Goal: Task Accomplishment & Management: Complete application form

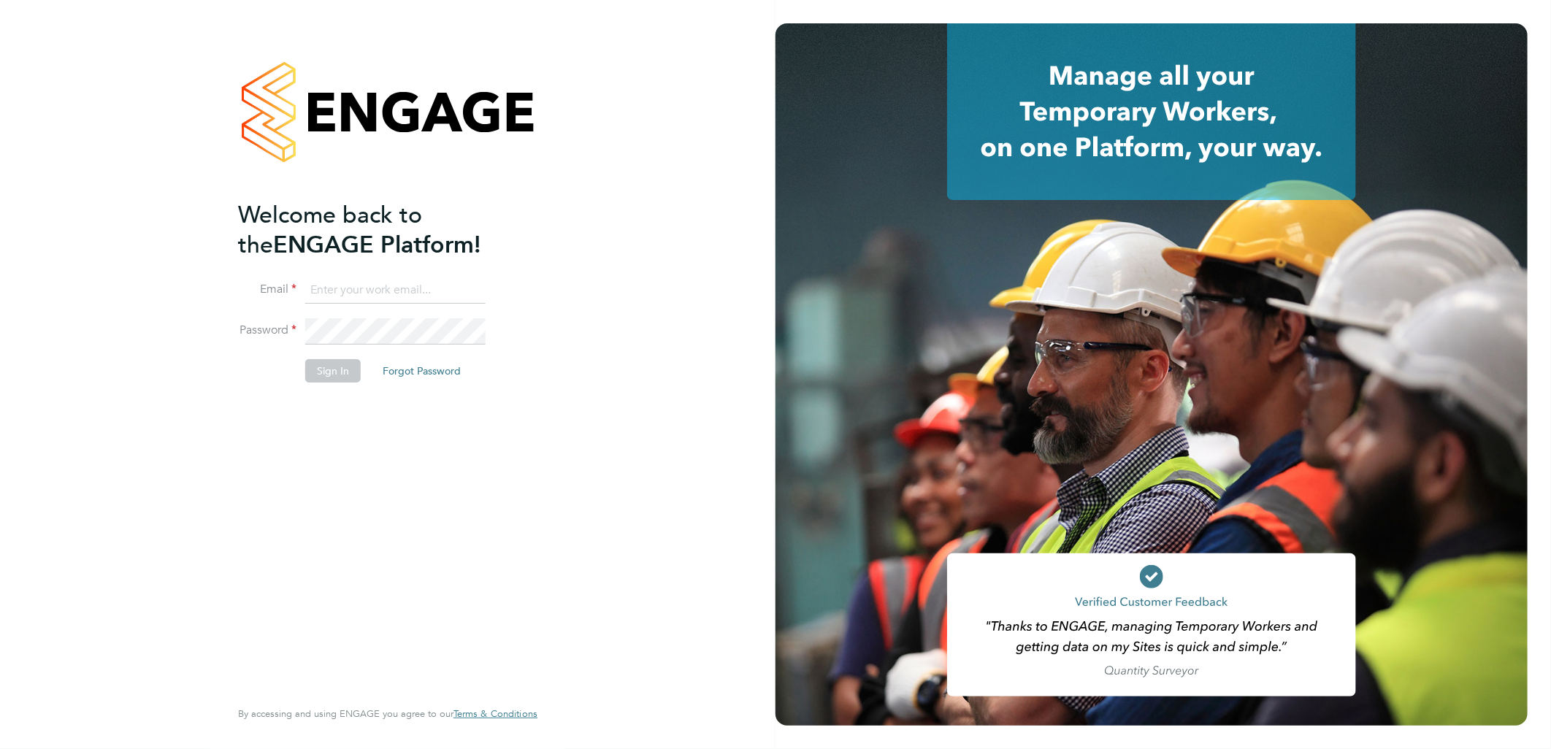
type input "ellie.page@tradelinerecruitment.co.uk"
click at [362, 406] on div "Welcome back to the ENGAGE Platform! Email ellie.page@tradelinerecruitment.co.u…" at bounding box center [380, 447] width 285 height 495
click at [349, 378] on button "Sign In" at bounding box center [333, 370] width 56 height 23
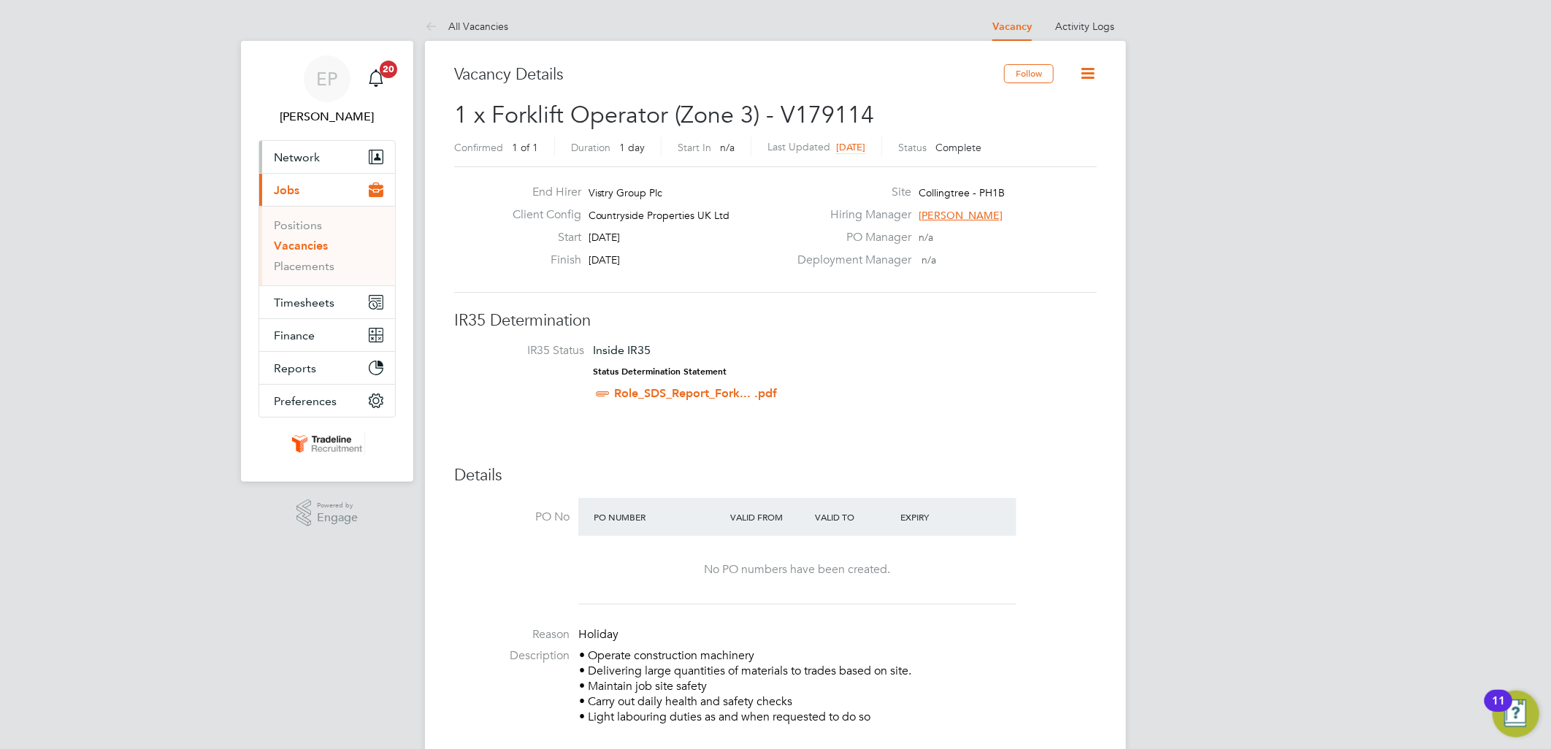
click at [318, 161] on button "Network" at bounding box center [327, 157] width 136 height 32
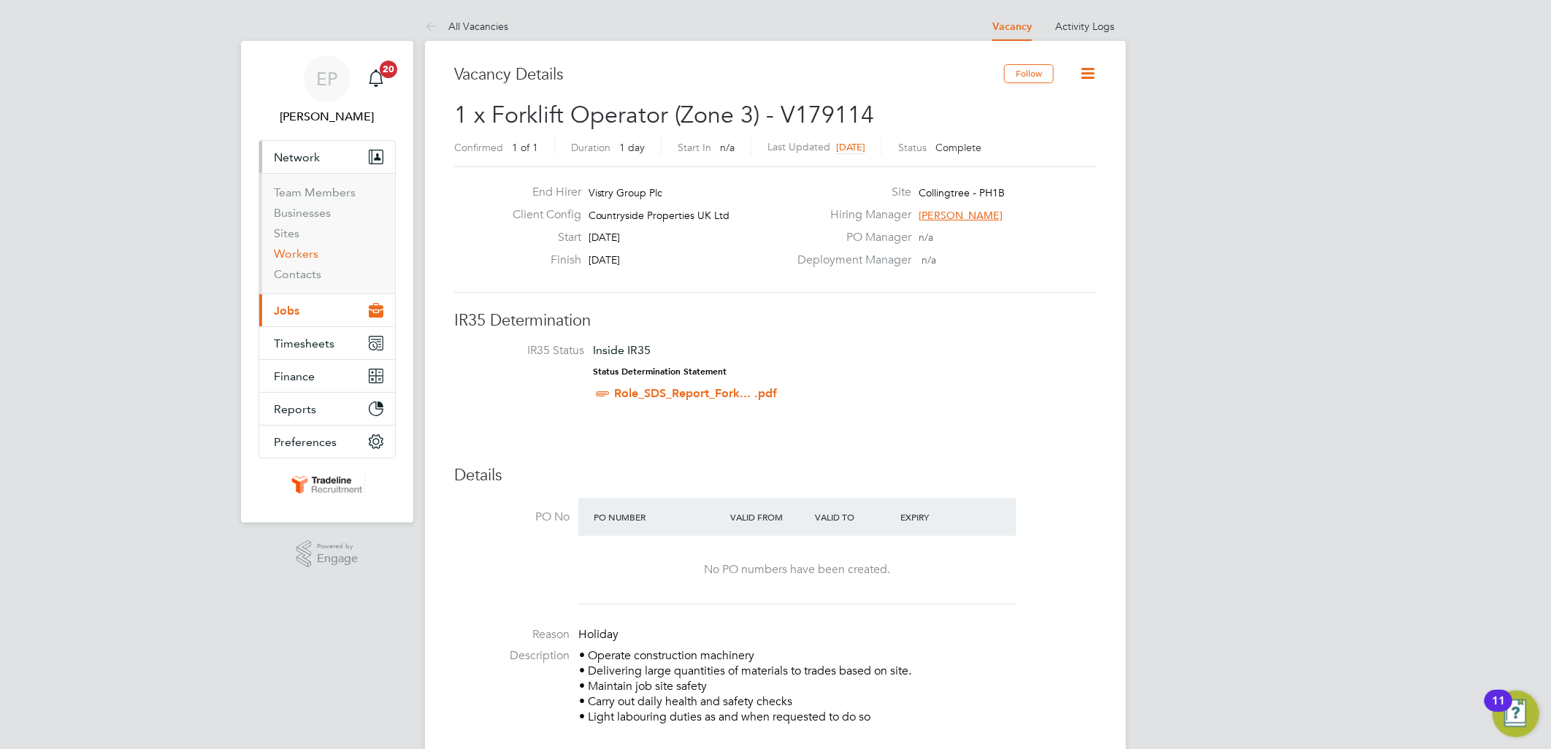
click at [305, 259] on link "Workers" at bounding box center [296, 254] width 45 height 14
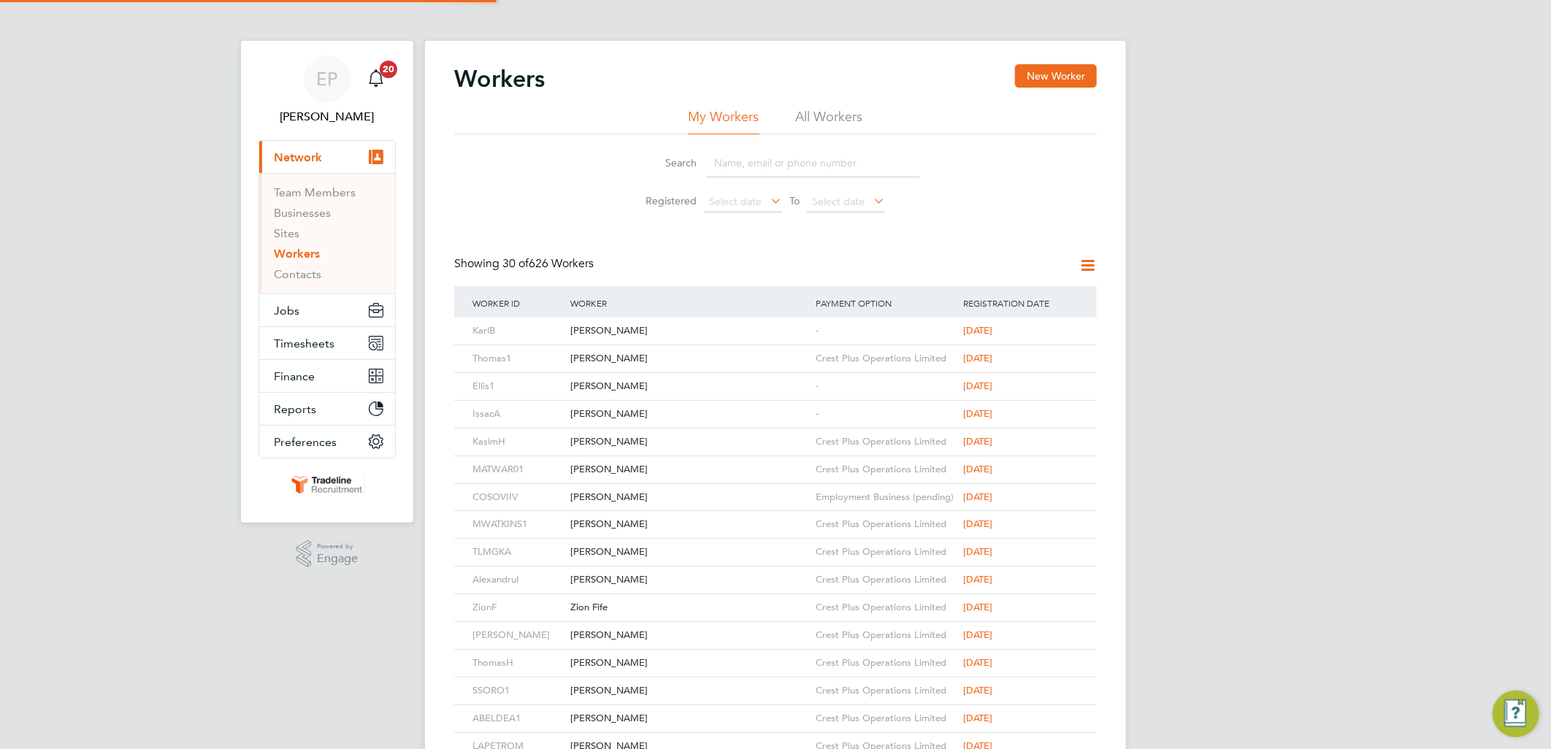
click at [733, 159] on input at bounding box center [813, 163] width 213 height 28
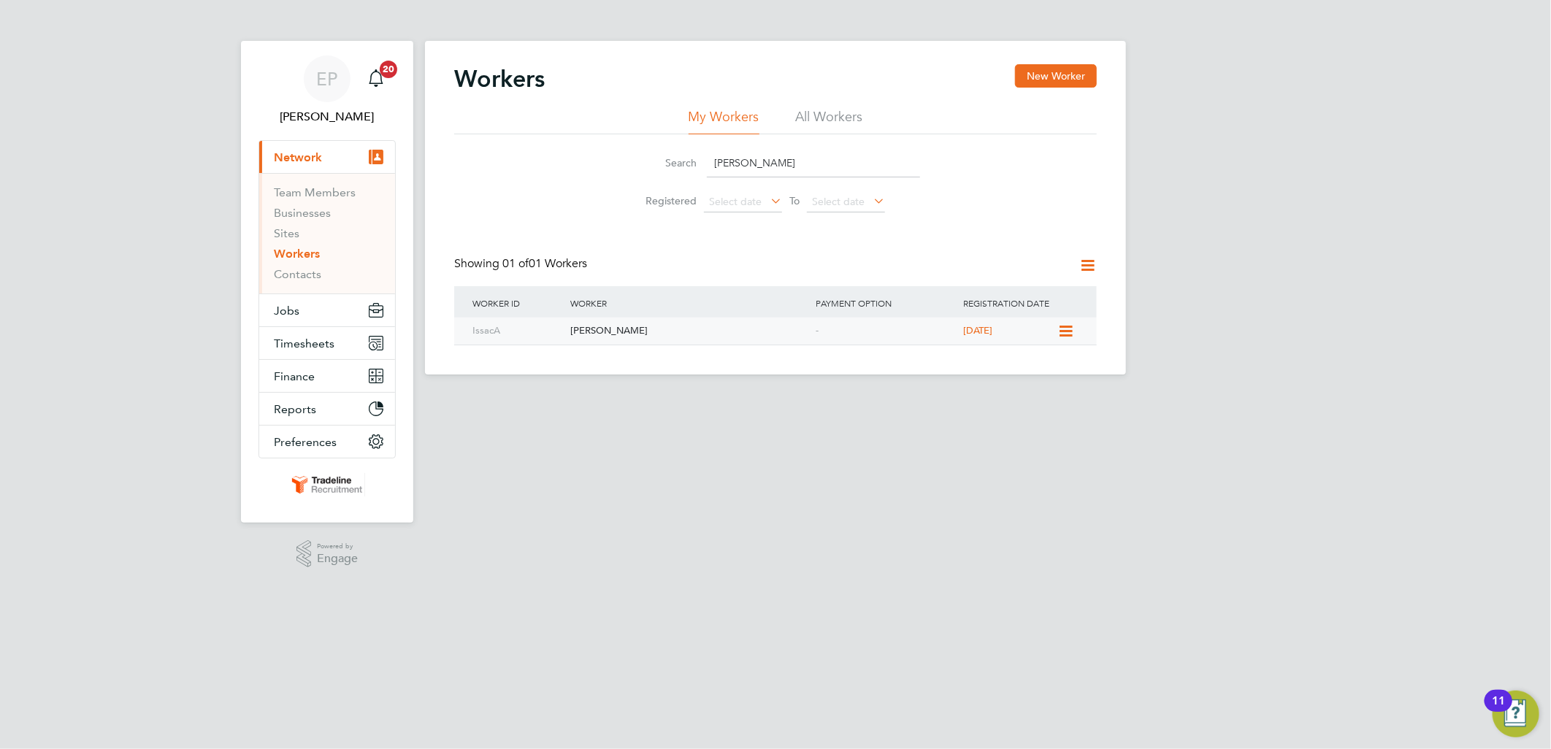
type input "ISAAC AN"
click at [725, 333] on div "Isaac Annan" at bounding box center [689, 331] width 245 height 27
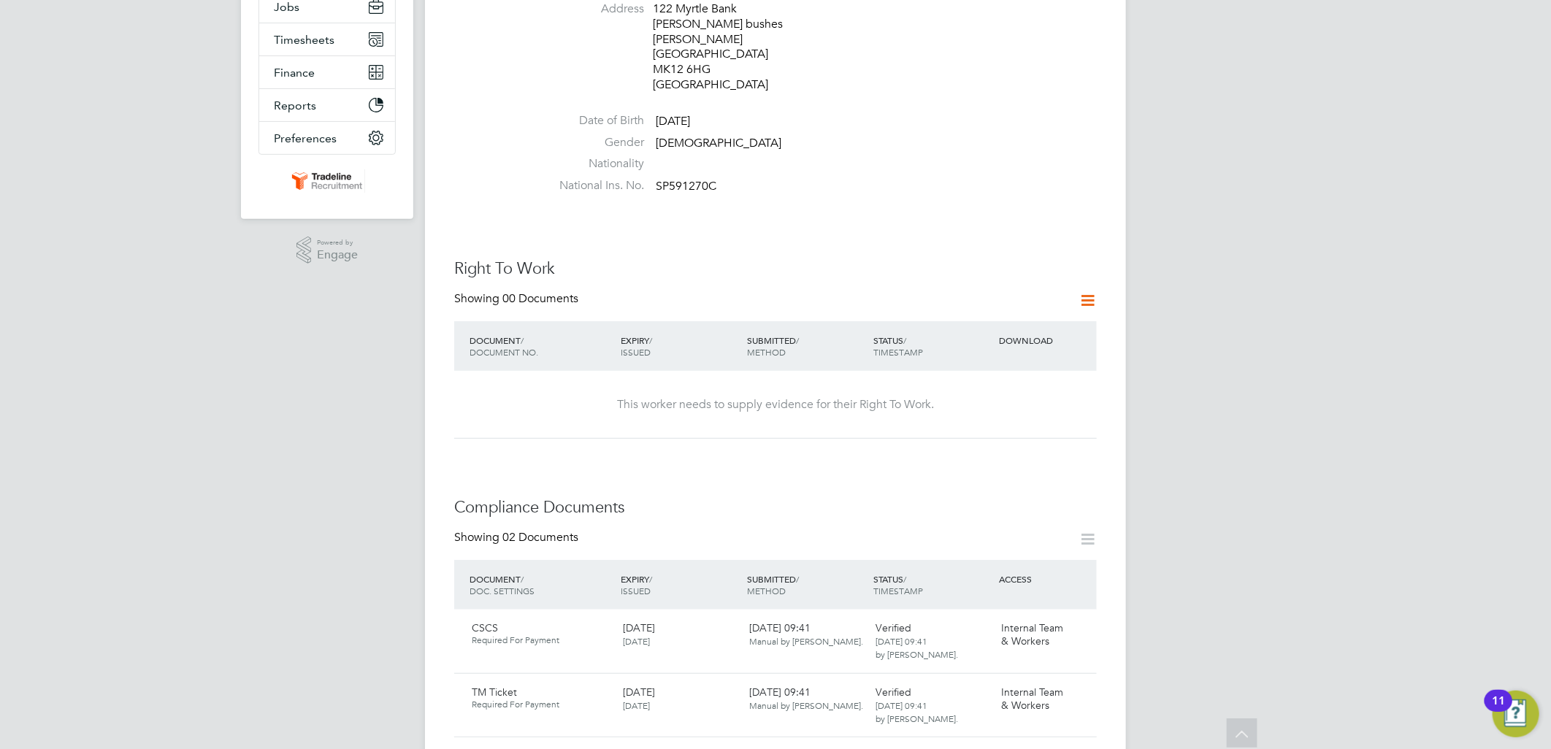
scroll to position [324, 0]
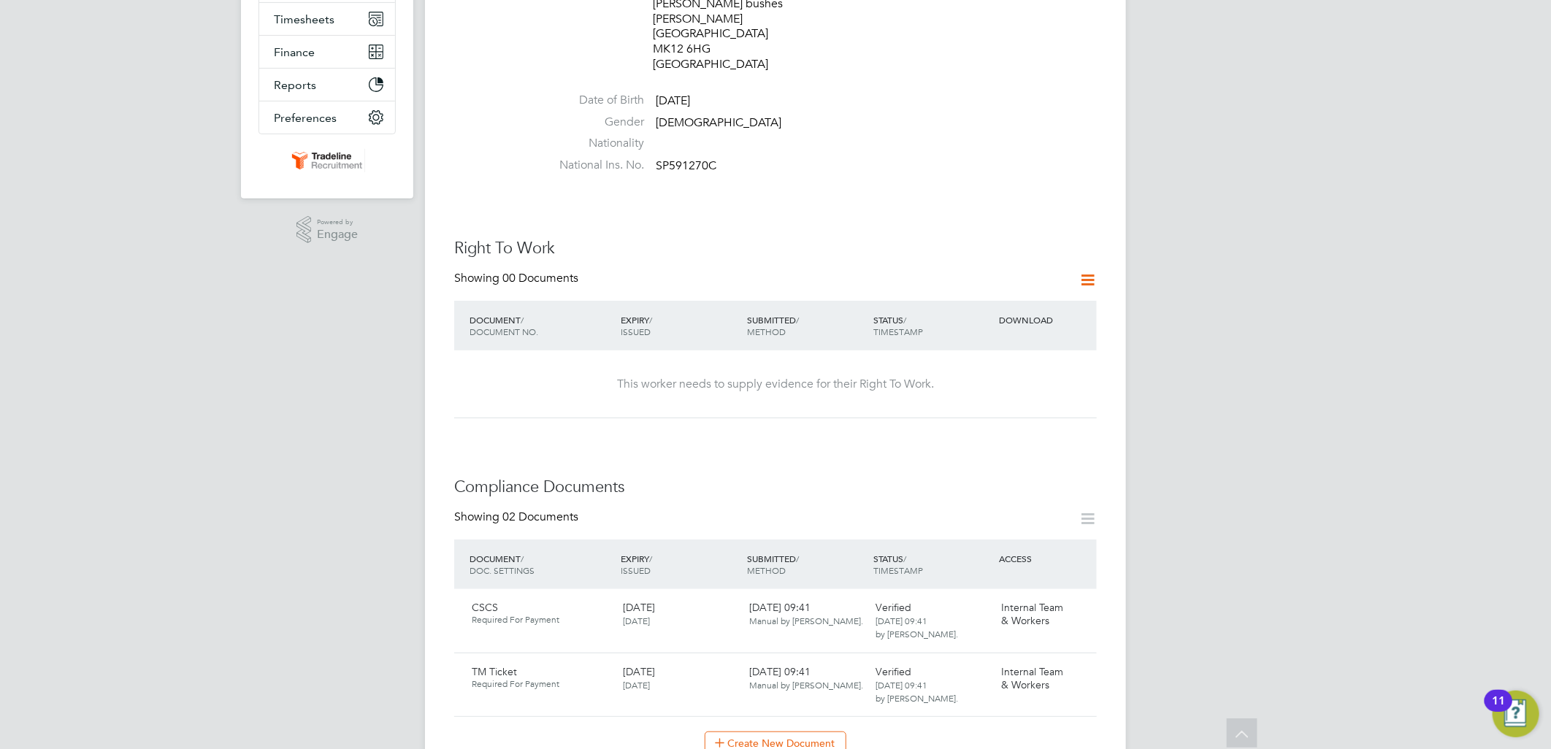
click at [1084, 271] on icon at bounding box center [1088, 280] width 18 height 18
click at [974, 281] on li "Add Right To Work Document" at bounding box center [1007, 285] width 176 height 20
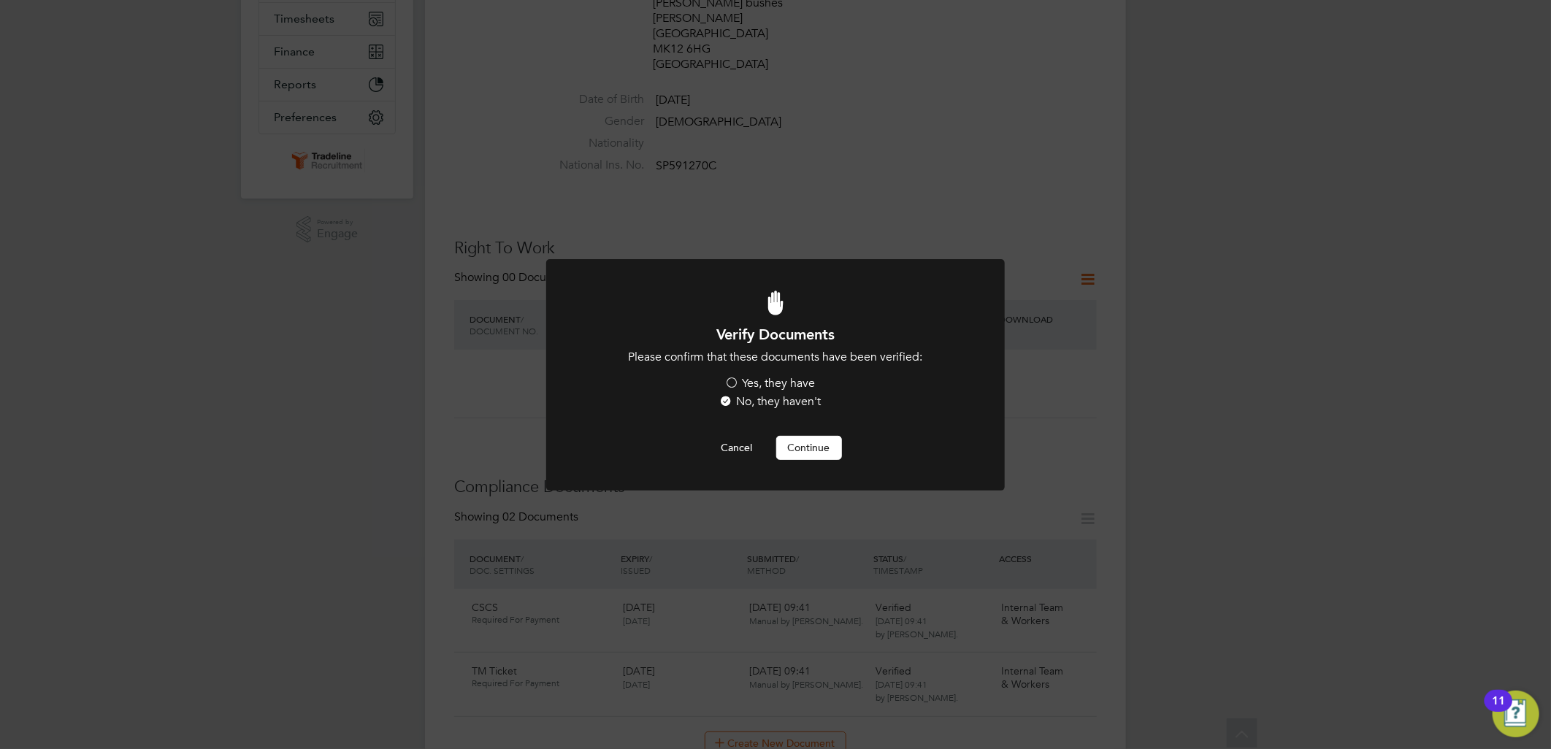
scroll to position [0, 0]
click at [786, 375] on li "Please confirm that these documents have been verified: Yes, they have No, they…" at bounding box center [776, 381] width 380 height 63
click at [786, 378] on label "Yes, they have" at bounding box center [770, 383] width 91 height 15
click at [0, 0] on input "Yes, they have" at bounding box center [0, 0] width 0 height 0
click at [1030, 395] on div "Verify Documents Please confirm that these documents have been verified: Yes, t…" at bounding box center [775, 374] width 1551 height 749
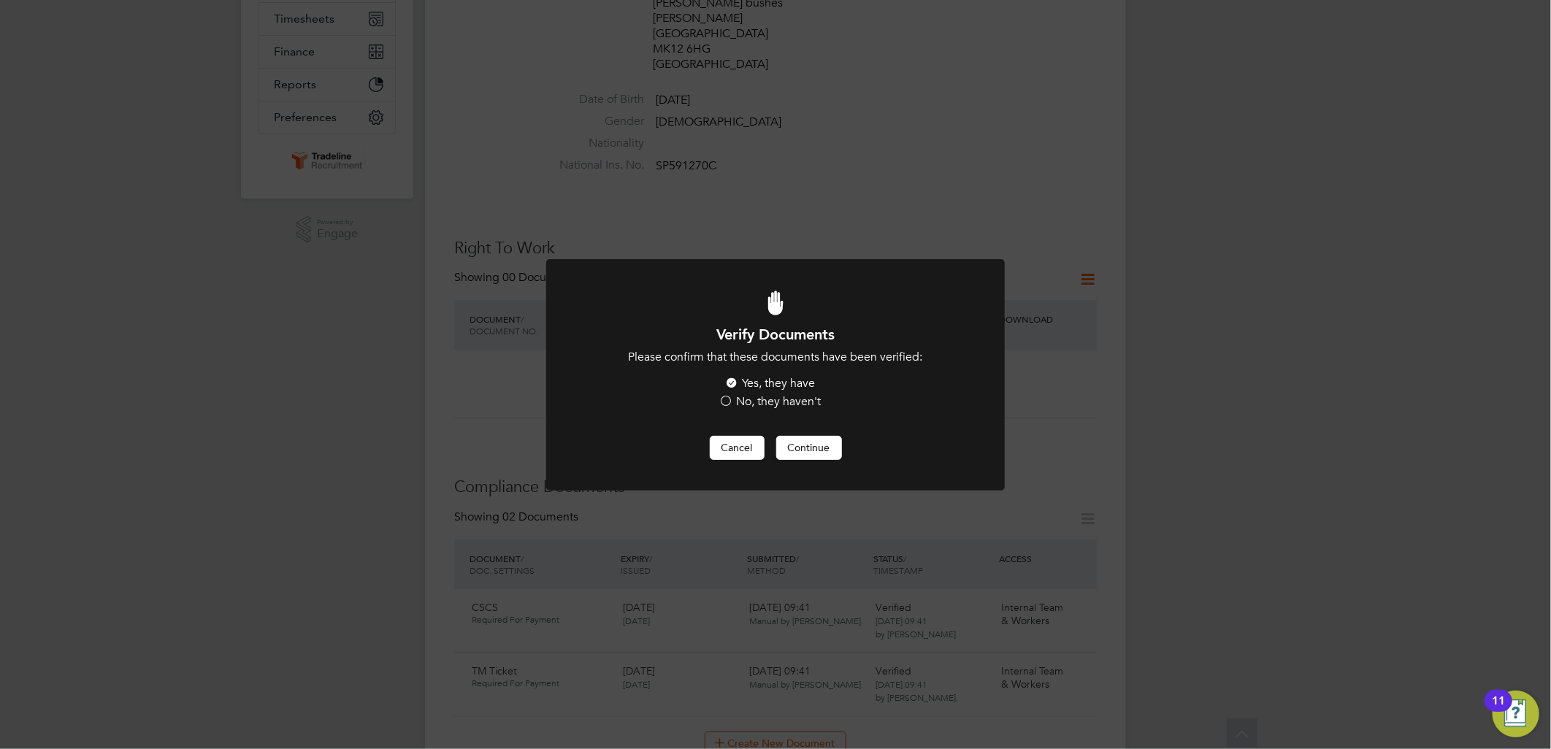
click at [751, 443] on button "Cancel" at bounding box center [737, 447] width 55 height 23
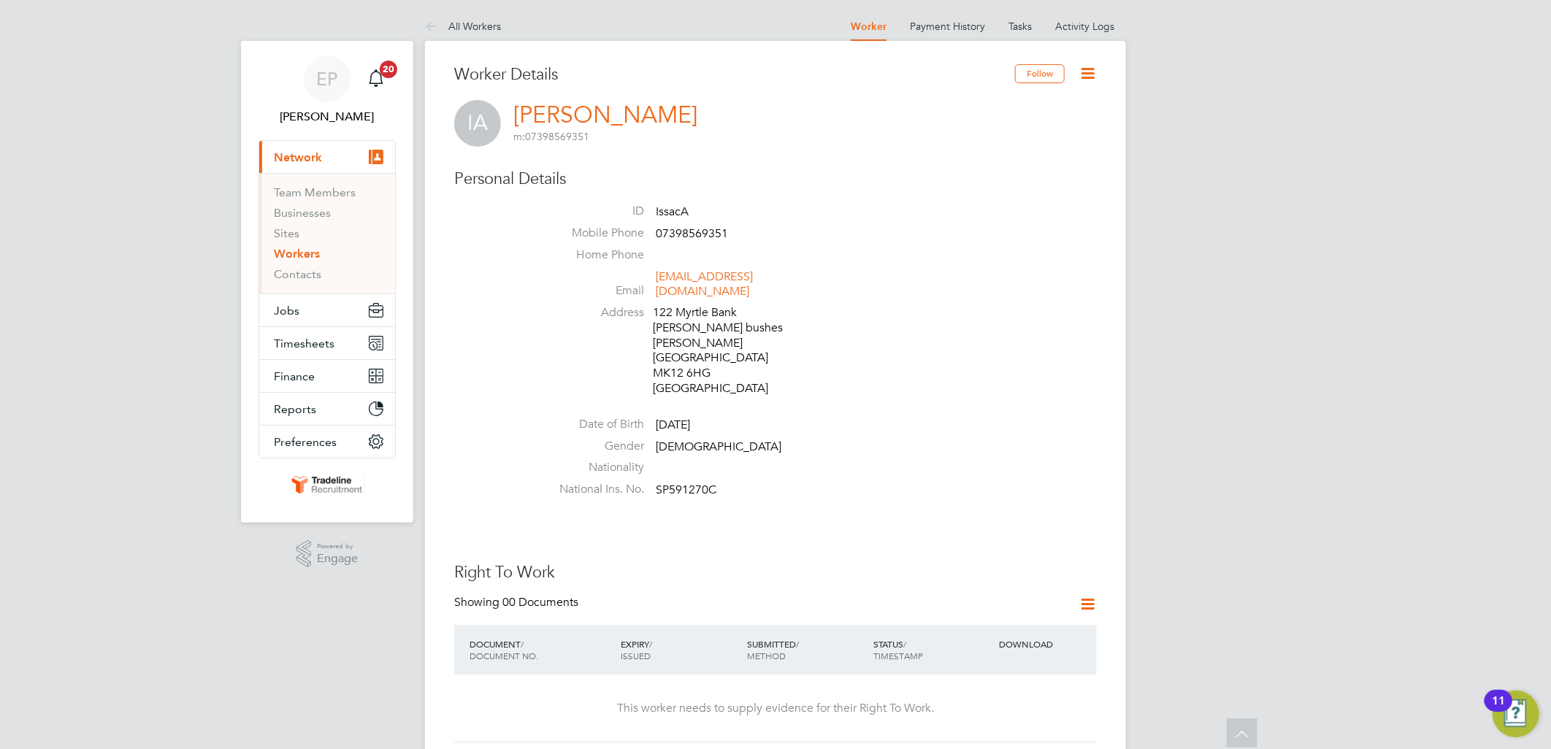
scroll to position [324, 0]
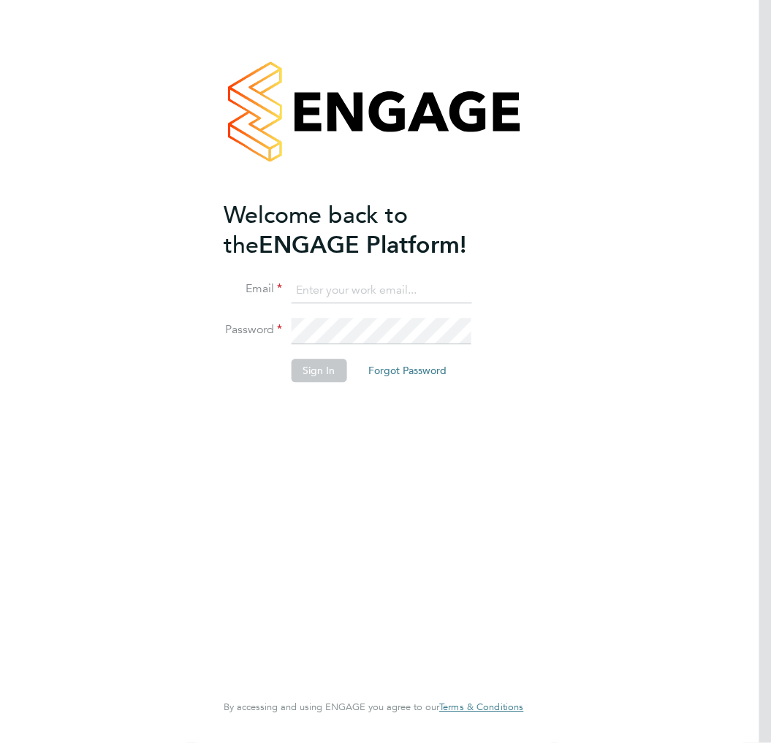
type input "ellie.page@tradelinerecruitment.co.uk"
click at [309, 378] on button "Sign In" at bounding box center [319, 370] width 56 height 23
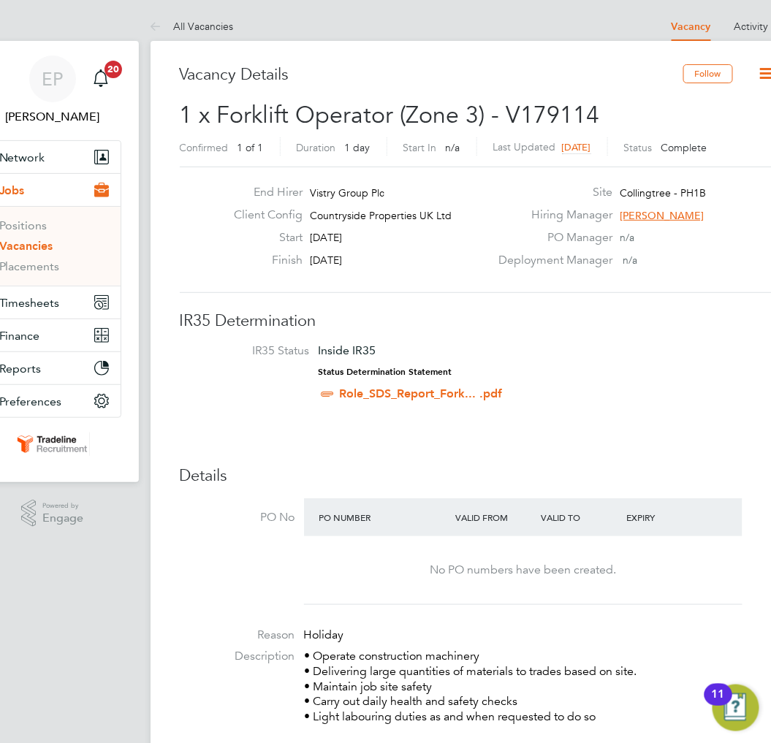
click at [85, 170] on button "Network" at bounding box center [53, 157] width 136 height 32
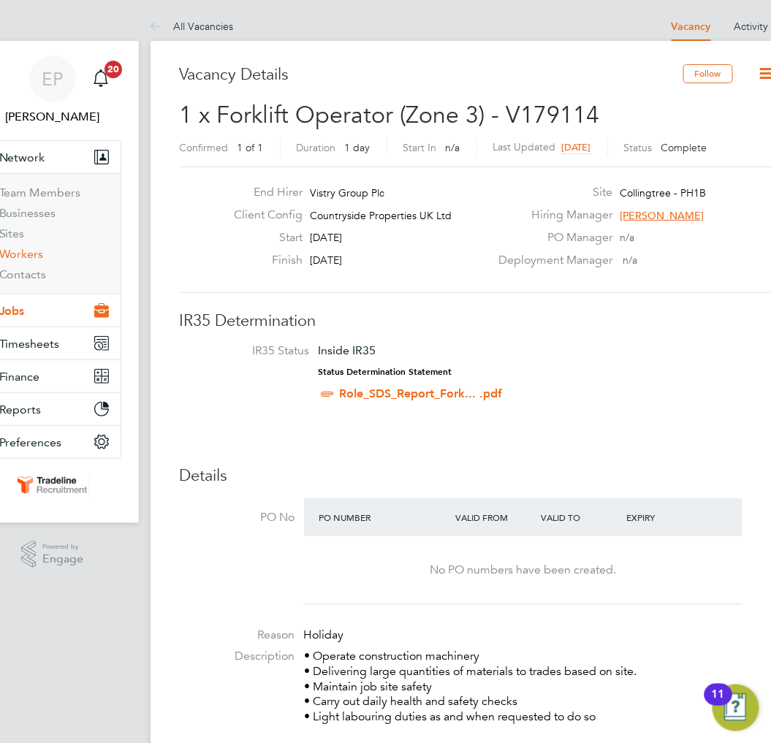
click at [31, 250] on link "Workers" at bounding box center [21, 254] width 45 height 14
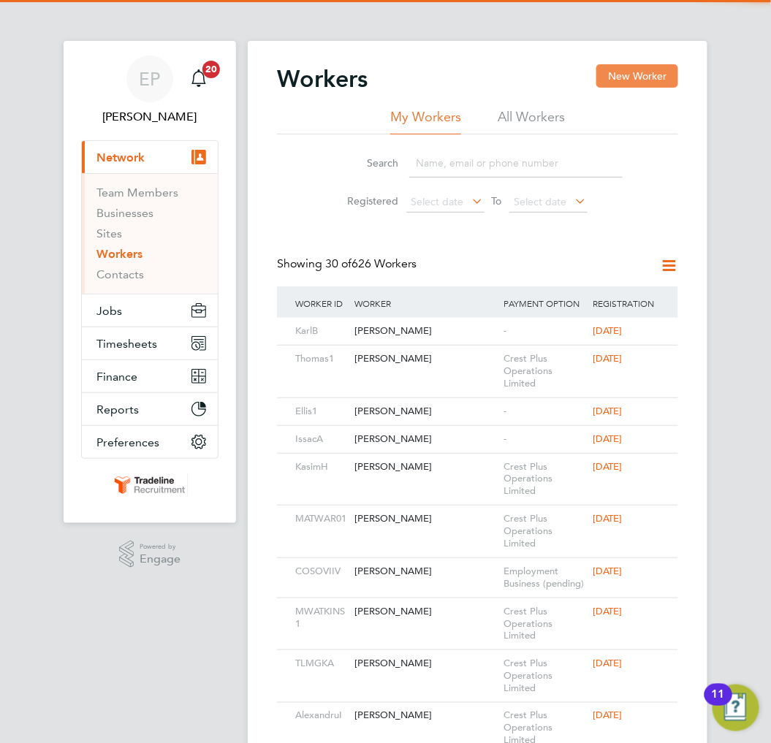
click at [654, 76] on button "New Worker" at bounding box center [637, 75] width 82 height 23
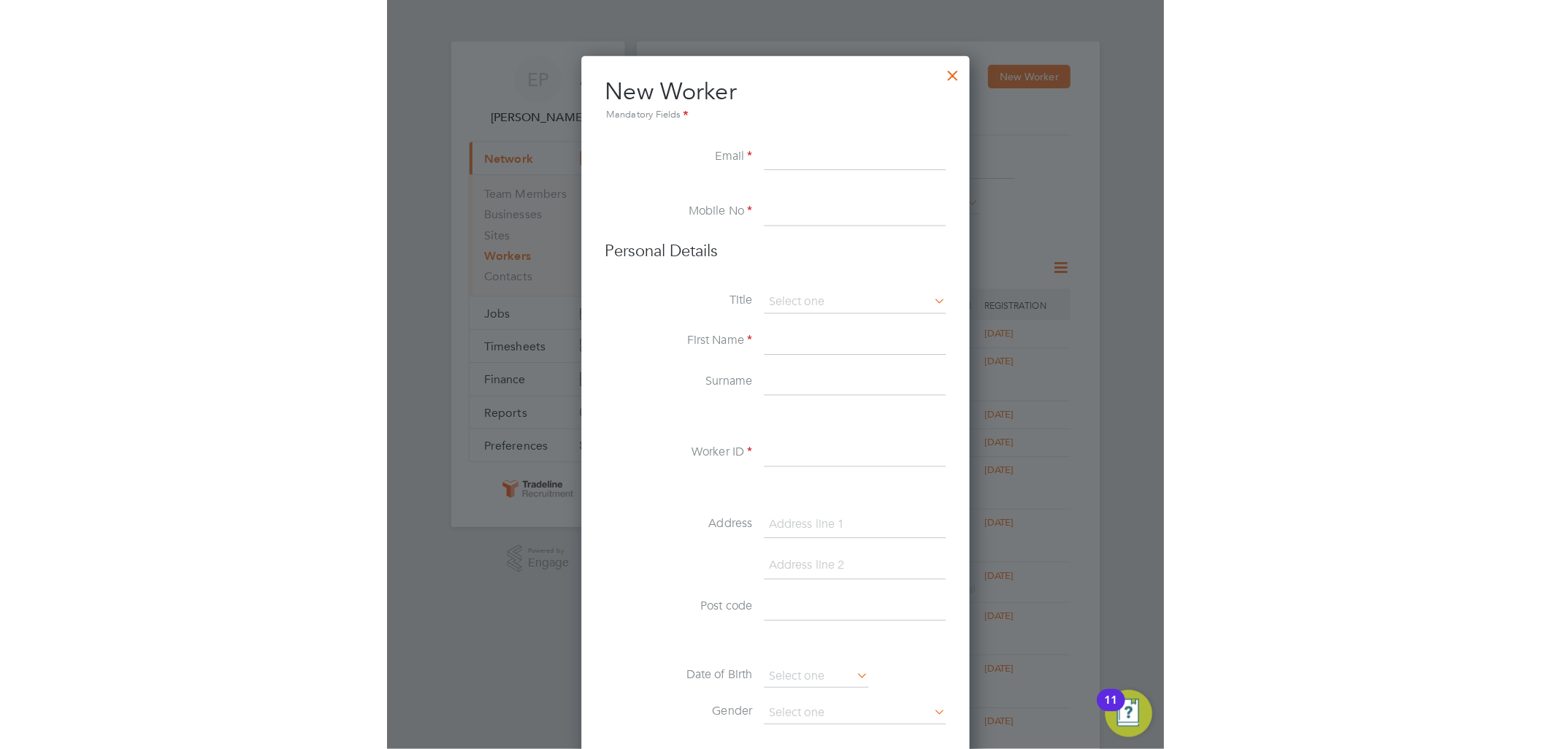
scroll to position [1242, 388]
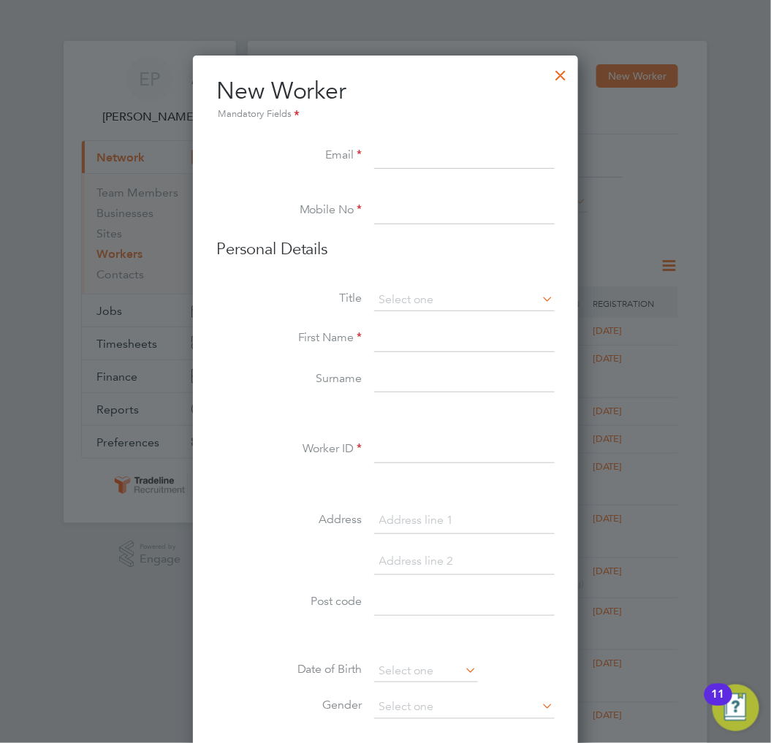
paste input "isaacannan46@yahoo.com"
type input "isaacannan46@yahoo.com"
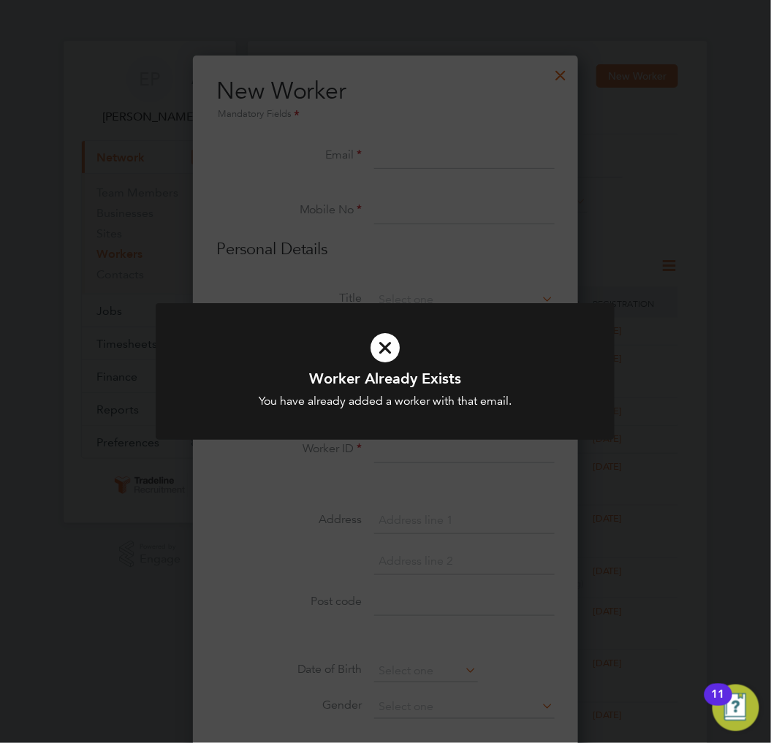
click at [462, 329] on icon at bounding box center [385, 347] width 380 height 57
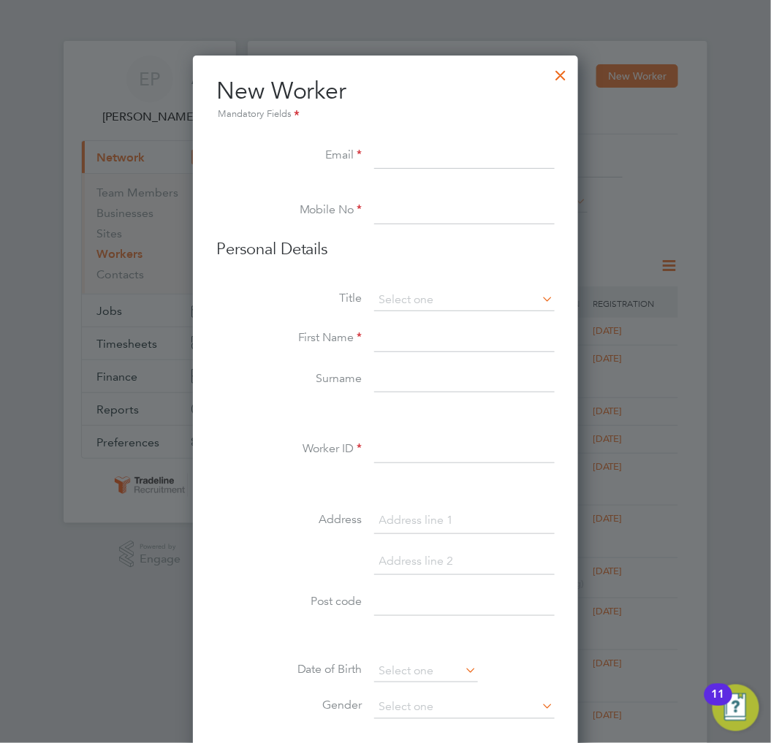
click at [565, 73] on div at bounding box center [561, 71] width 26 height 26
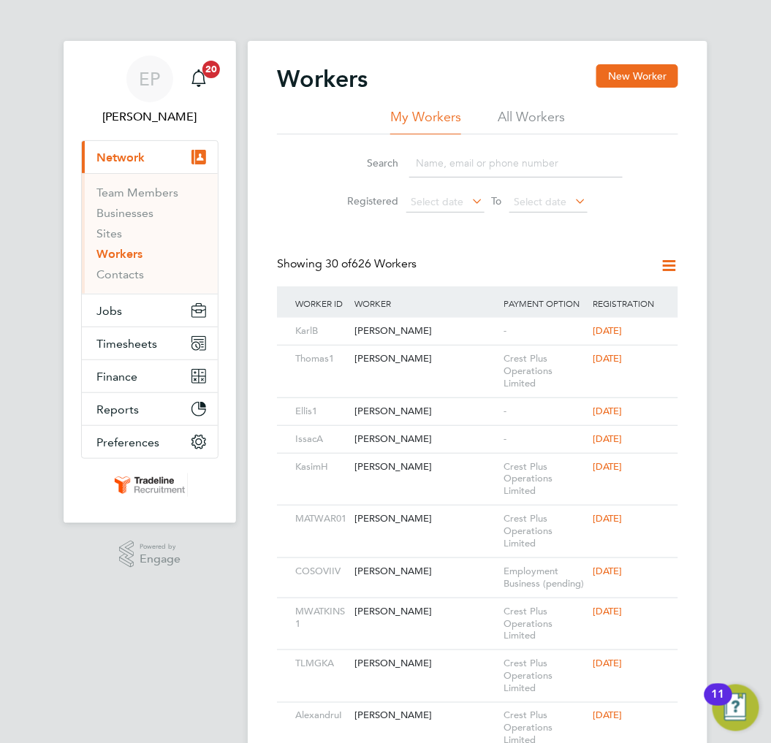
click at [440, 164] on input at bounding box center [515, 163] width 213 height 28
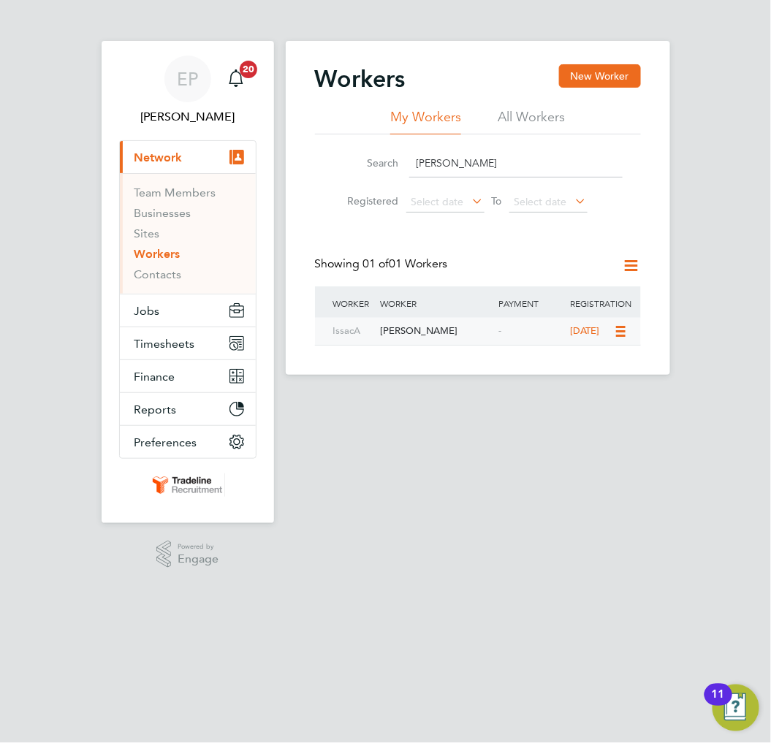
type input "ISSAC"
click at [436, 326] on div "[PERSON_NAME]" at bounding box center [435, 331] width 118 height 27
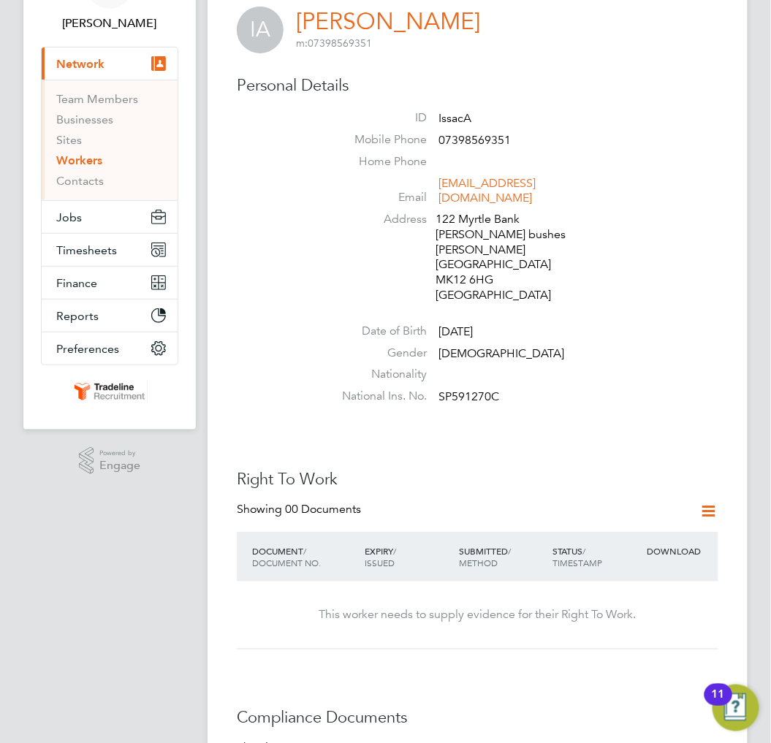
scroll to position [243, 0]
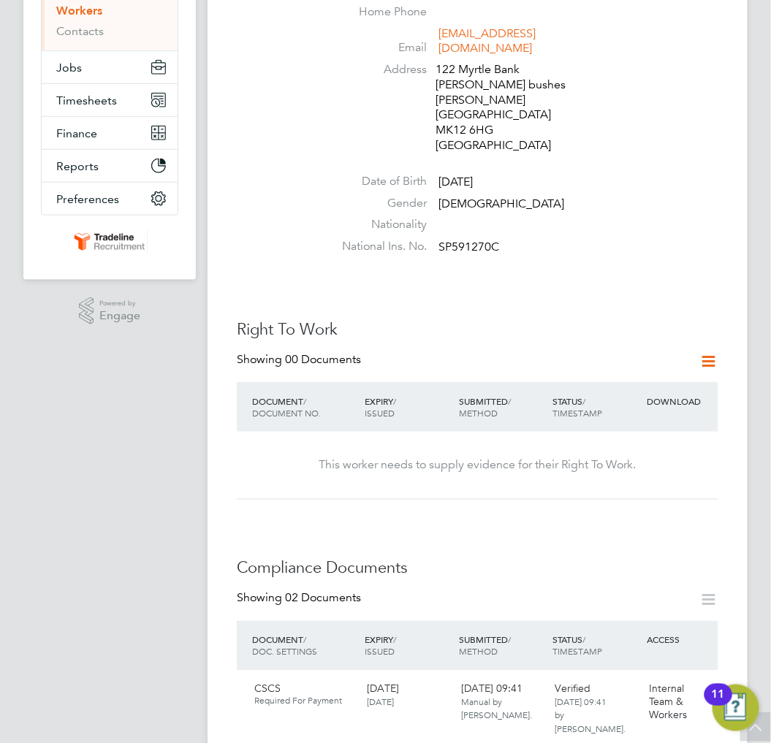
click at [711, 352] on icon at bounding box center [709, 361] width 18 height 18
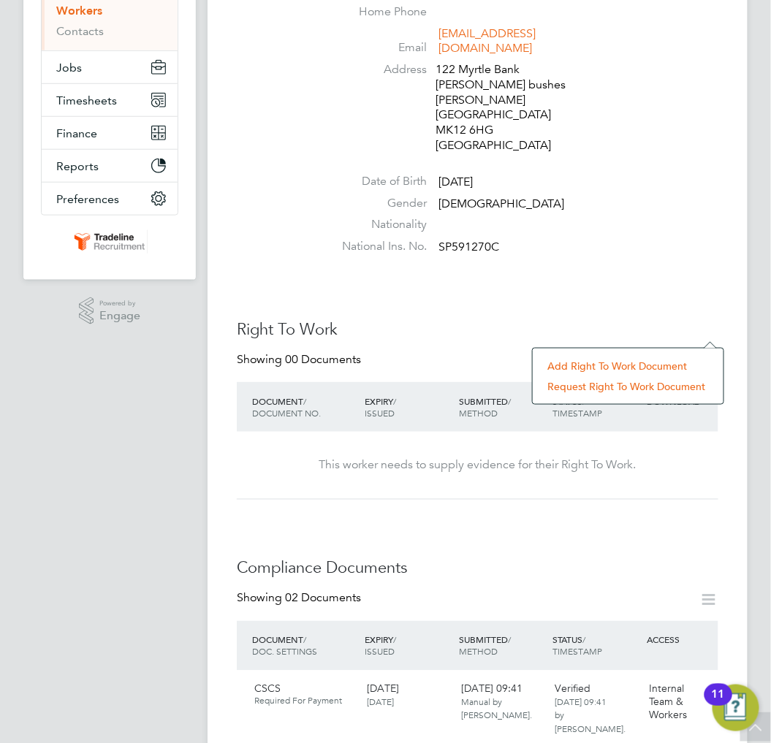
click at [573, 373] on li "Add Right To Work Document" at bounding box center [628, 366] width 176 height 20
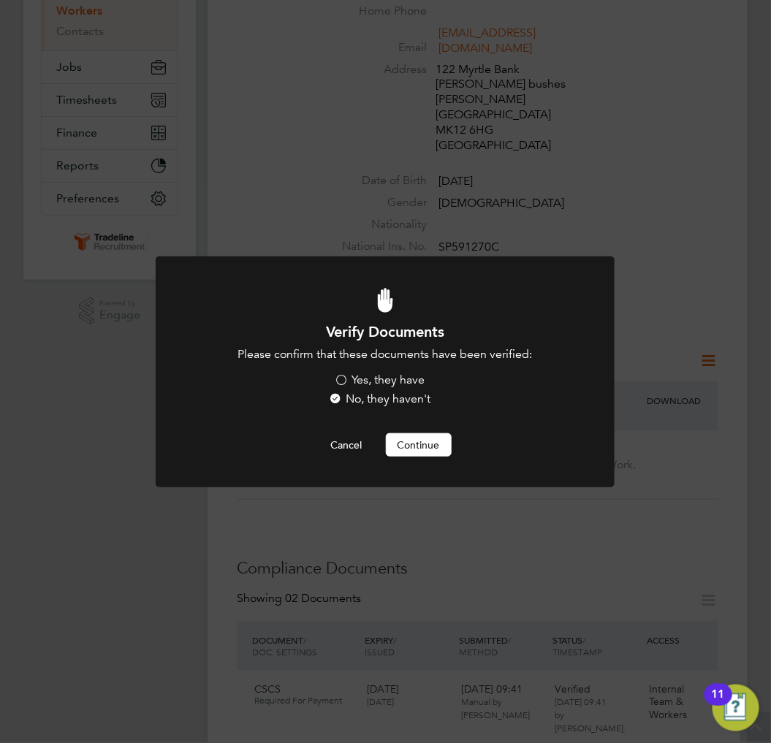
scroll to position [0, 0]
click at [384, 378] on label "Yes, they have" at bounding box center [379, 379] width 91 height 15
click at [0, 0] on input "Yes, they have" at bounding box center [0, 0] width 0 height 0
click at [394, 437] on button "Continue" at bounding box center [419, 444] width 66 height 23
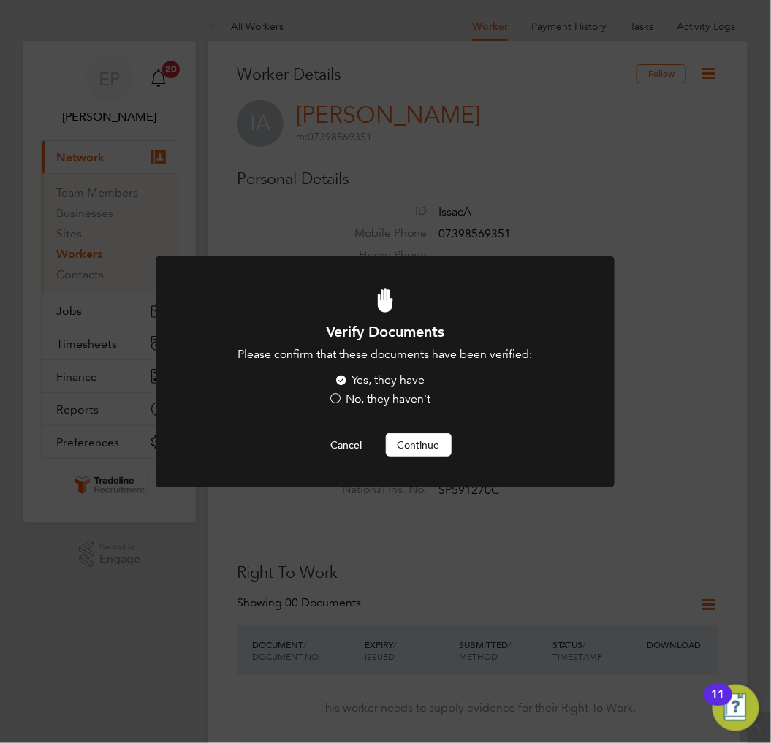
scroll to position [243, 0]
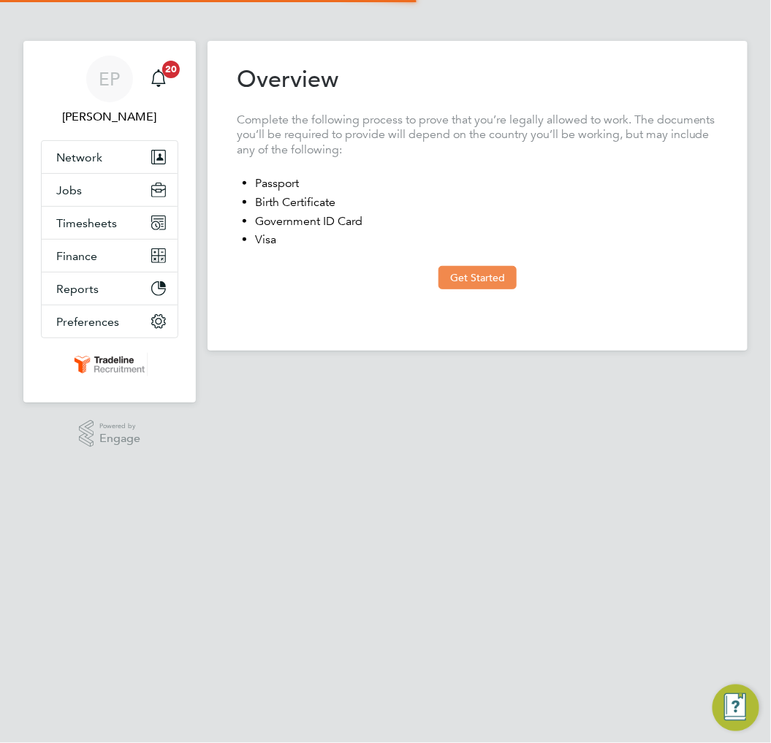
click at [504, 268] on button "Get Started" at bounding box center [477, 277] width 78 height 23
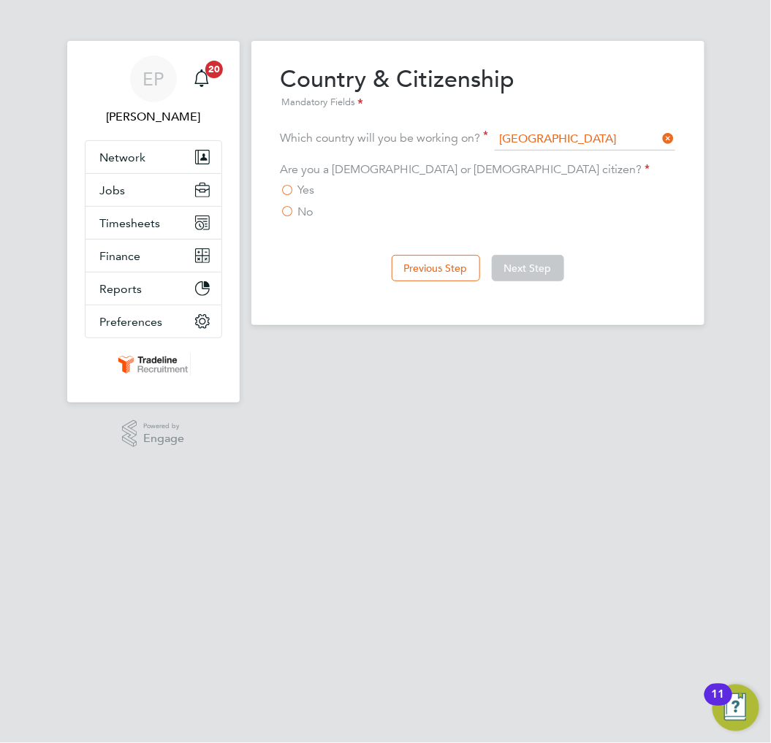
click at [308, 212] on span "No" at bounding box center [305, 211] width 15 height 15
click at [0, 0] on input "No" at bounding box center [0, 0] width 0 height 0
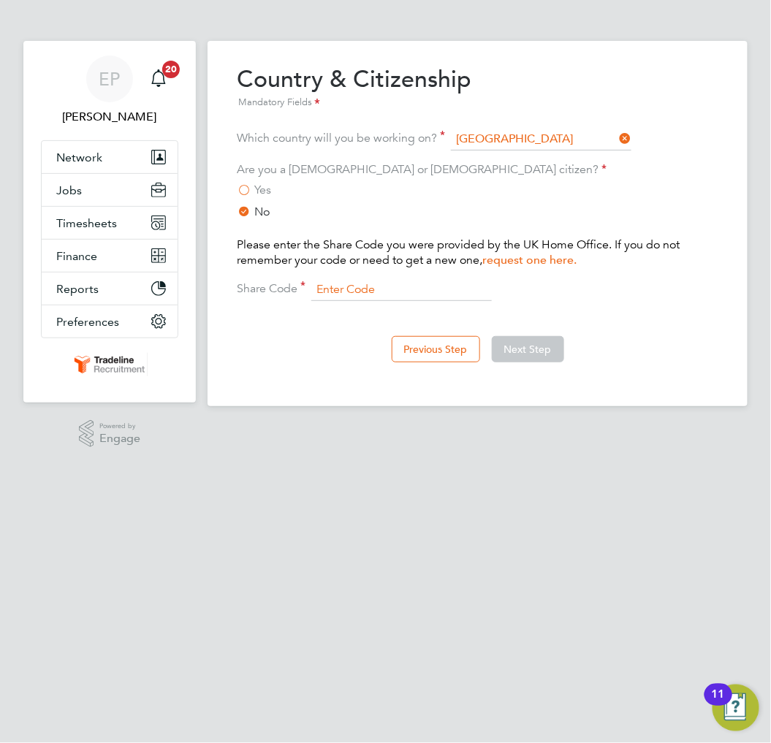
paste input "W49 LFY 5YB"
type input "W49 LFY 5YB"
click at [524, 347] on button "Next Step" at bounding box center [528, 349] width 72 height 26
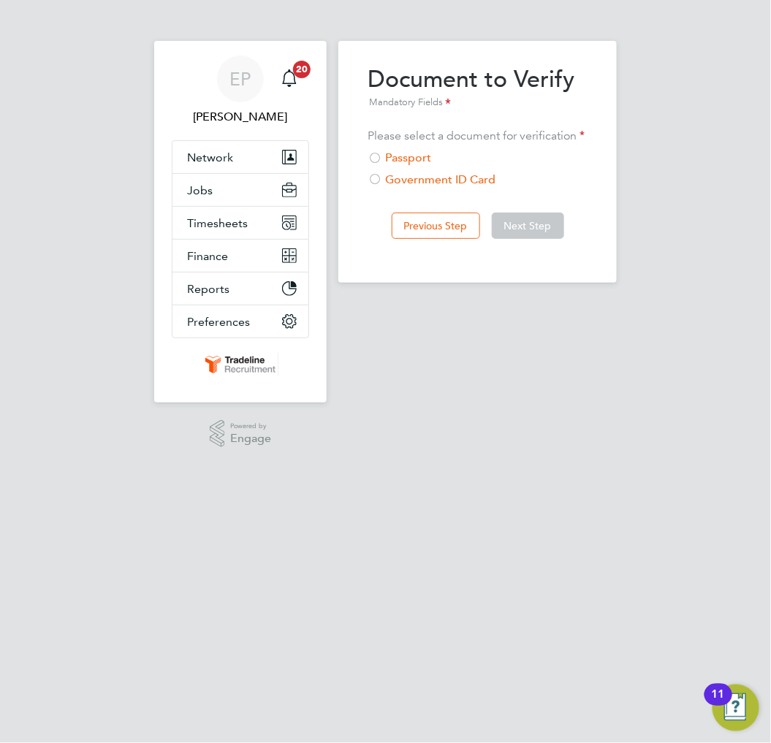
click at [410, 156] on div "Passport" at bounding box center [477, 157] width 220 height 15
click at [502, 218] on button "Next Step" at bounding box center [528, 226] width 72 height 26
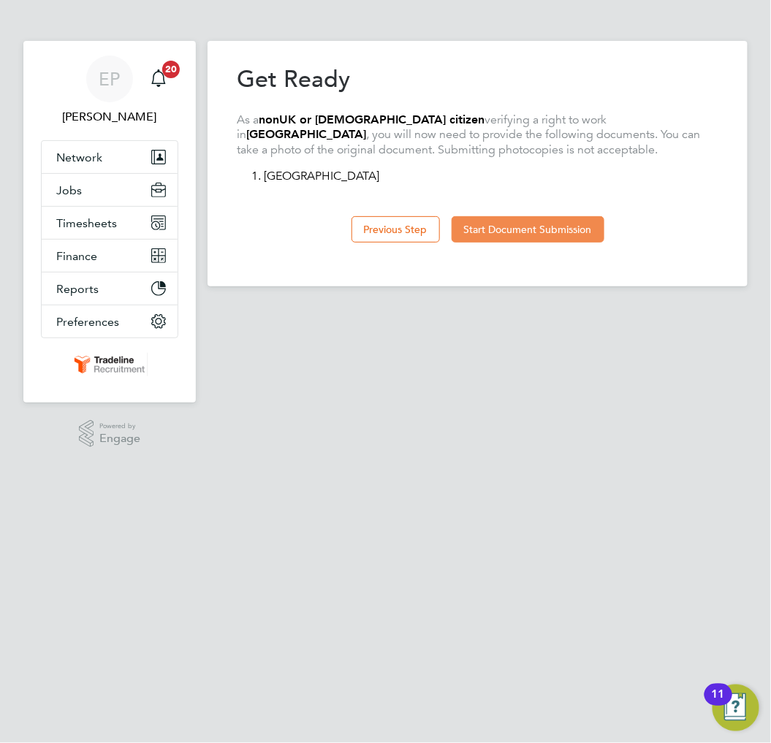
click at [510, 232] on button "Start Document Submission" at bounding box center [527, 229] width 153 height 26
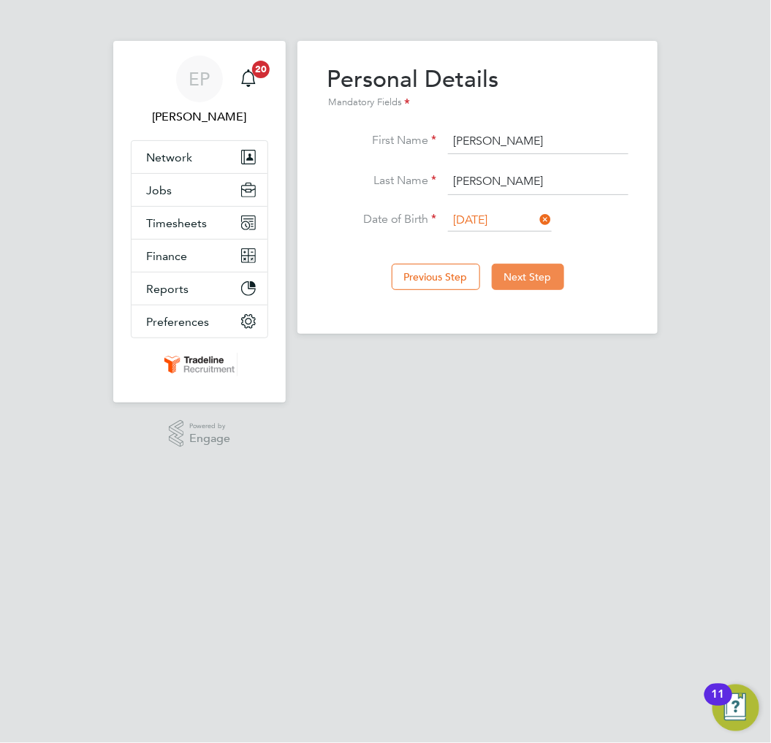
click at [516, 267] on button "Next Step" at bounding box center [528, 277] width 72 height 26
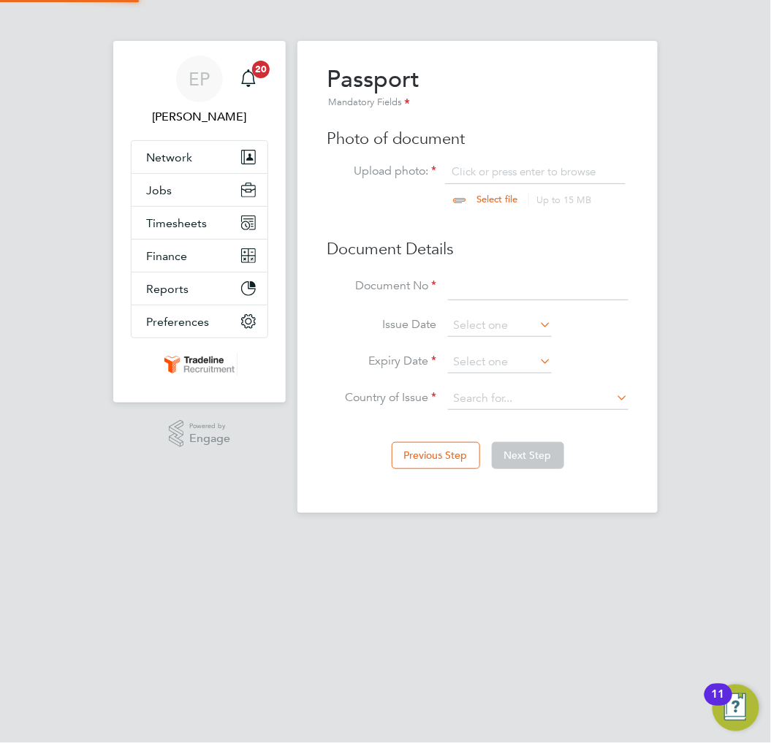
scroll to position [19, 180]
click at [494, 172] on input "file" at bounding box center [510, 186] width 229 height 44
type input "C:\fakepath\Passport.jpg"
click at [465, 283] on input at bounding box center [538, 288] width 180 height 26
type input "A0017205"
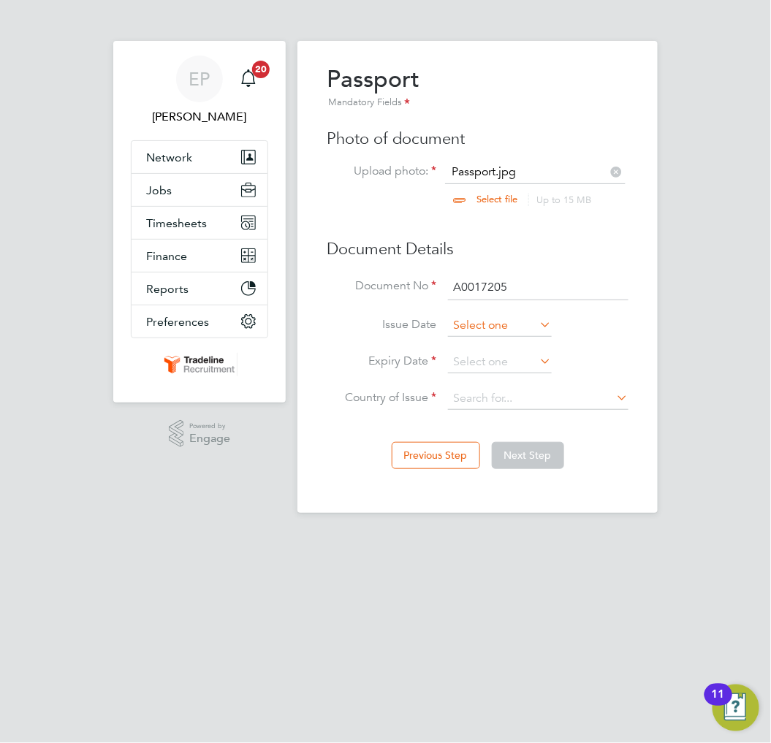
click at [482, 327] on input at bounding box center [500, 326] width 104 height 22
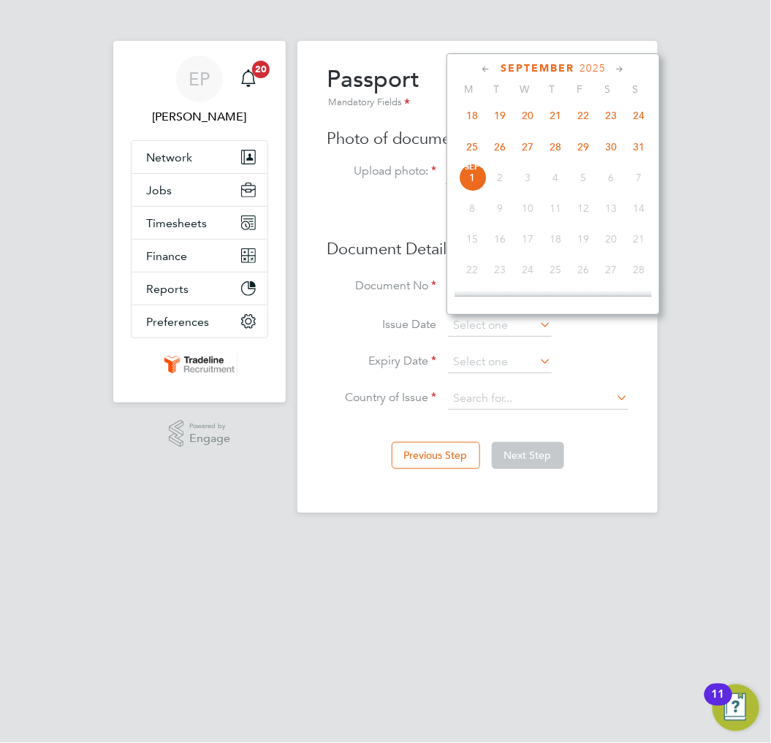
click at [592, 64] on span "2025" at bounding box center [592, 68] width 26 height 12
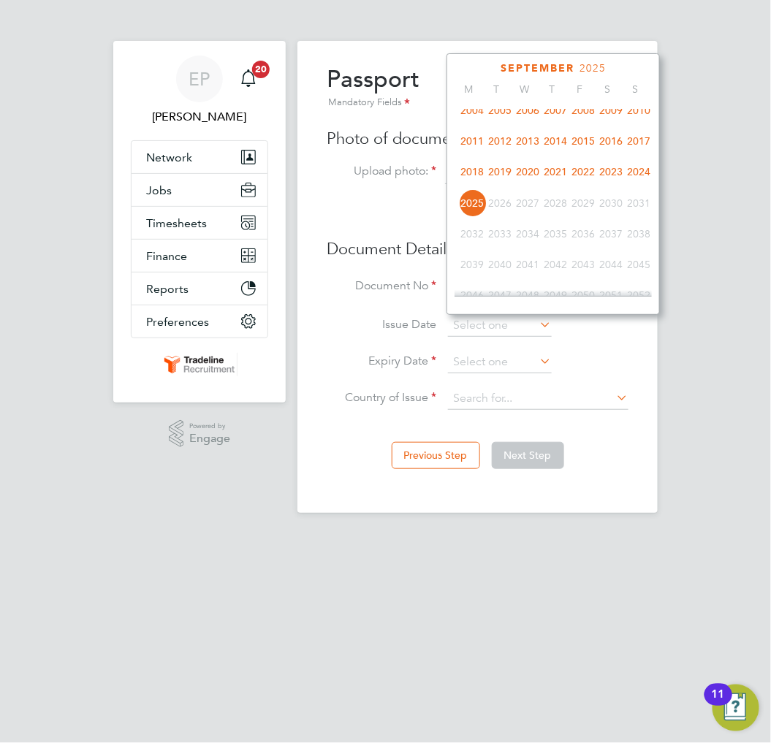
click at [589, 177] on span "2022" at bounding box center [583, 172] width 28 height 28
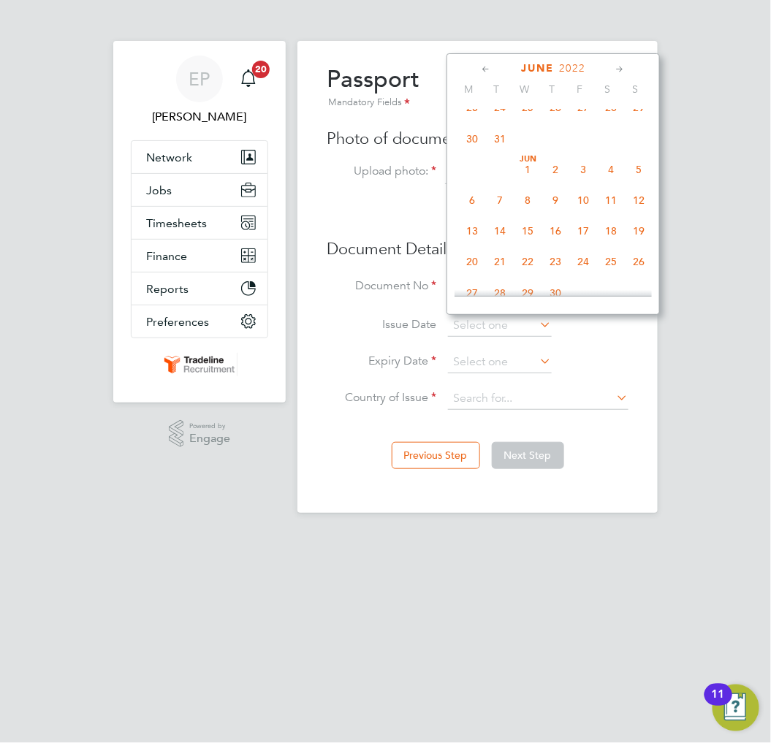
scroll to position [320, 0]
click at [500, 202] on span "14" at bounding box center [500, 203] width 28 height 28
type input "[DATE]"
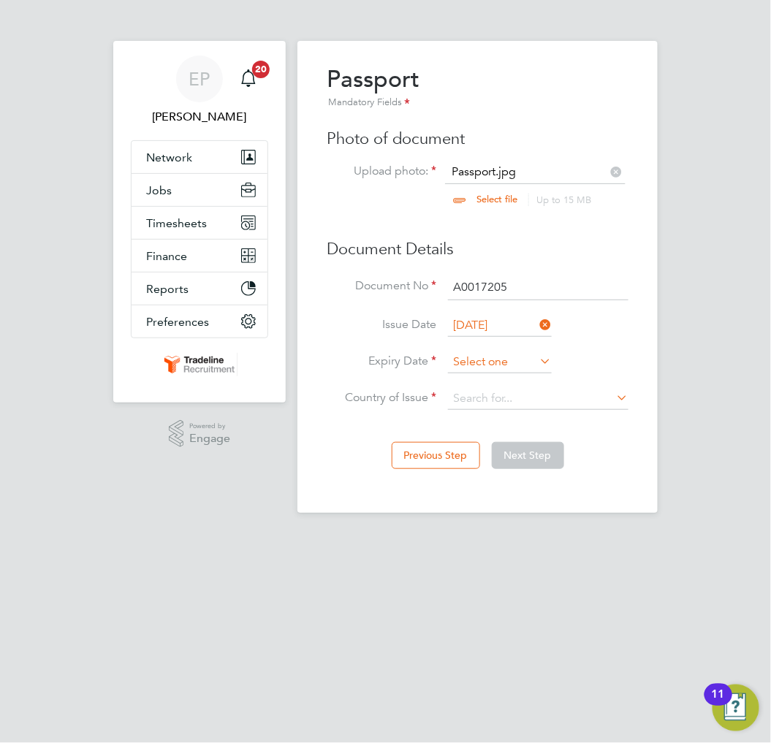
click at [502, 360] on input at bounding box center [500, 362] width 104 height 22
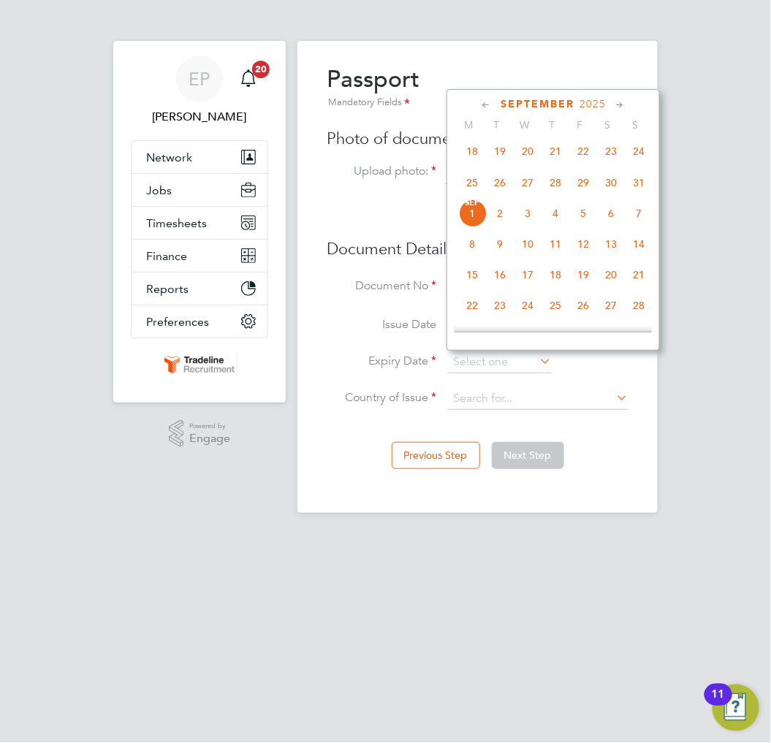
click at [588, 101] on span "2025" at bounding box center [592, 104] width 26 height 12
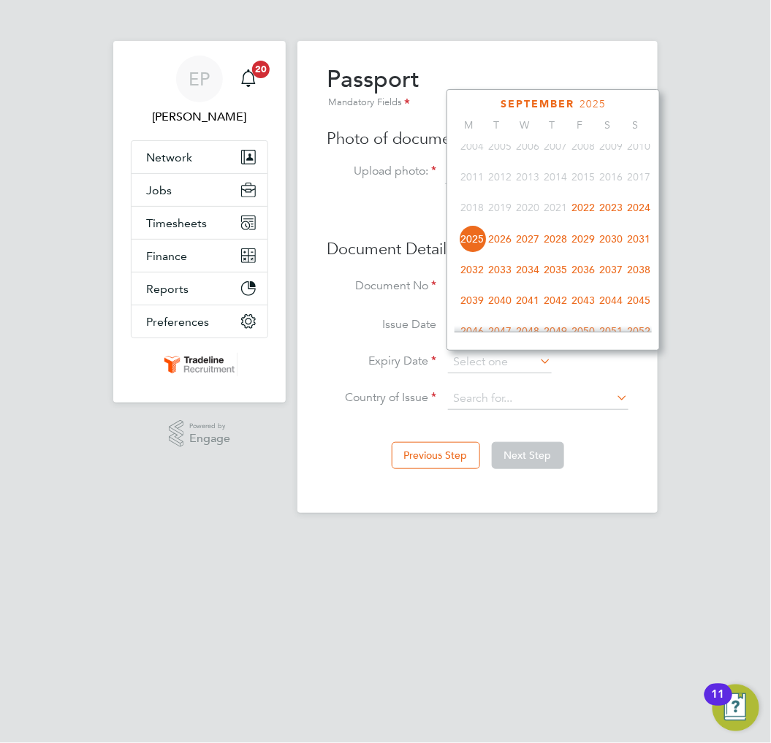
click at [479, 273] on span "2032" at bounding box center [472, 270] width 28 height 28
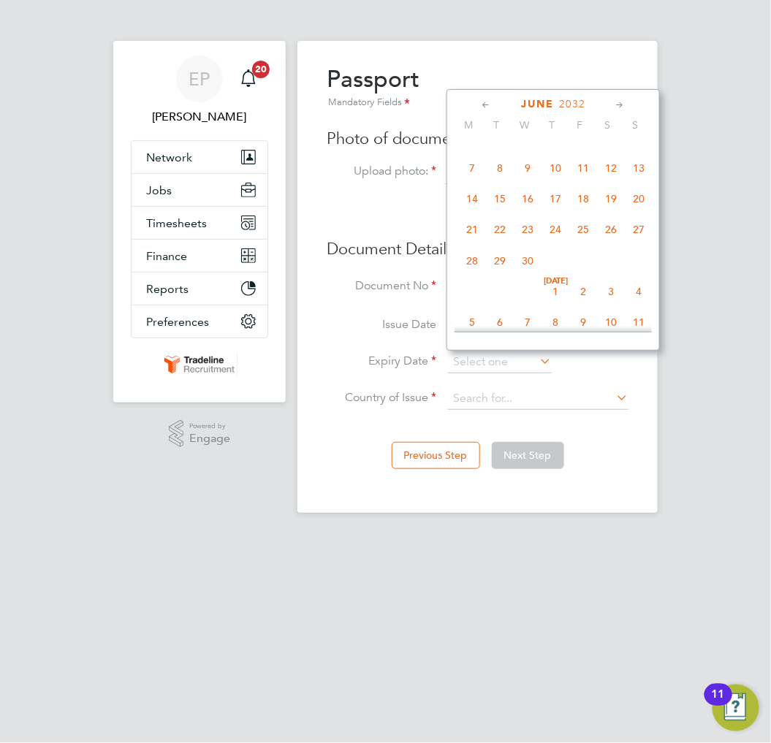
scroll to position [164, 0]
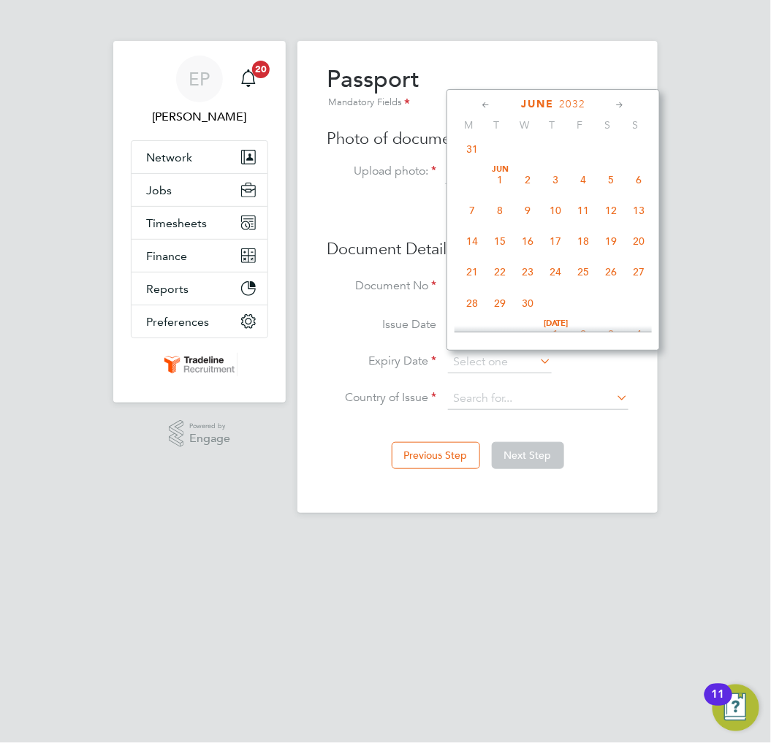
click at [637, 210] on span "13" at bounding box center [638, 210] width 28 height 28
type input "[DATE]"
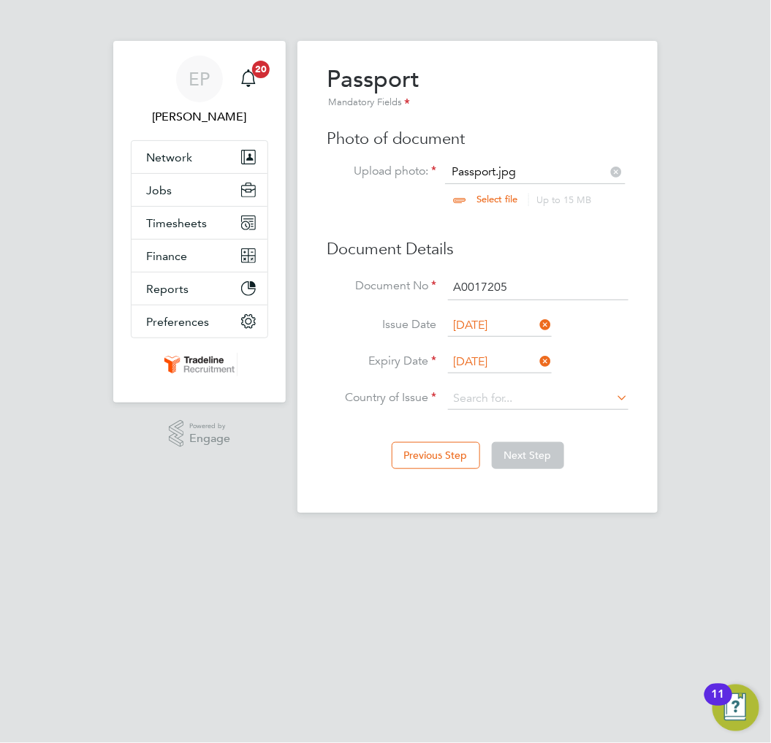
click at [484, 386] on li "Expiry Date 13 Jun 2032" at bounding box center [477, 369] width 302 height 37
click at [484, 394] on input at bounding box center [538, 399] width 180 height 22
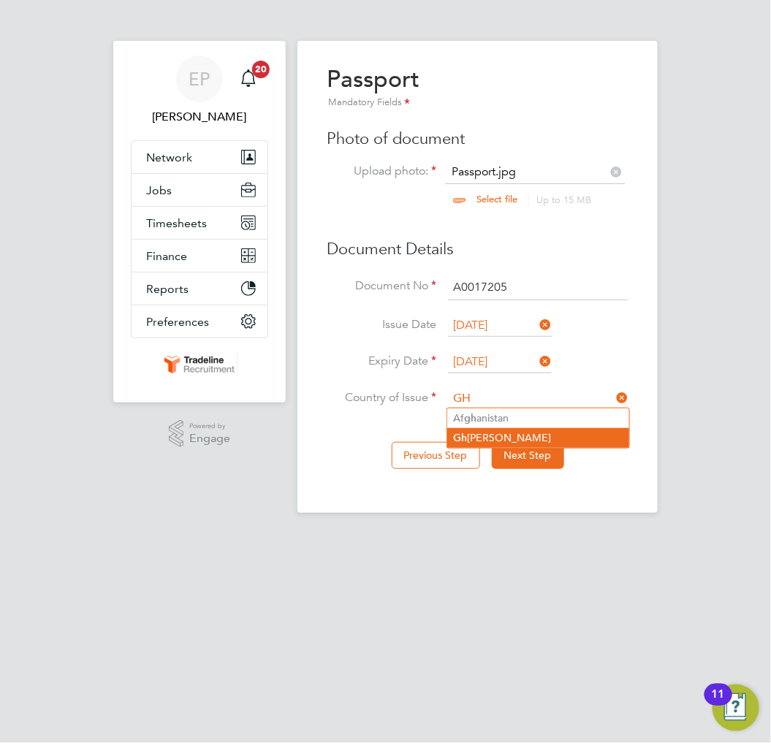
click at [475, 433] on li "Gh ana" at bounding box center [538, 438] width 182 height 20
type input "Ghana"
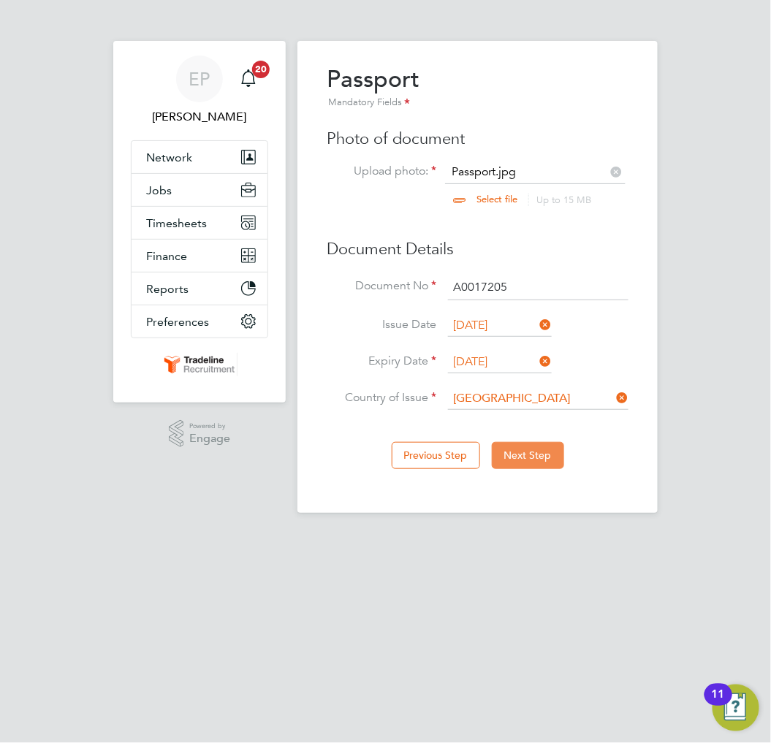
click at [519, 448] on button "Next Step" at bounding box center [528, 455] width 72 height 26
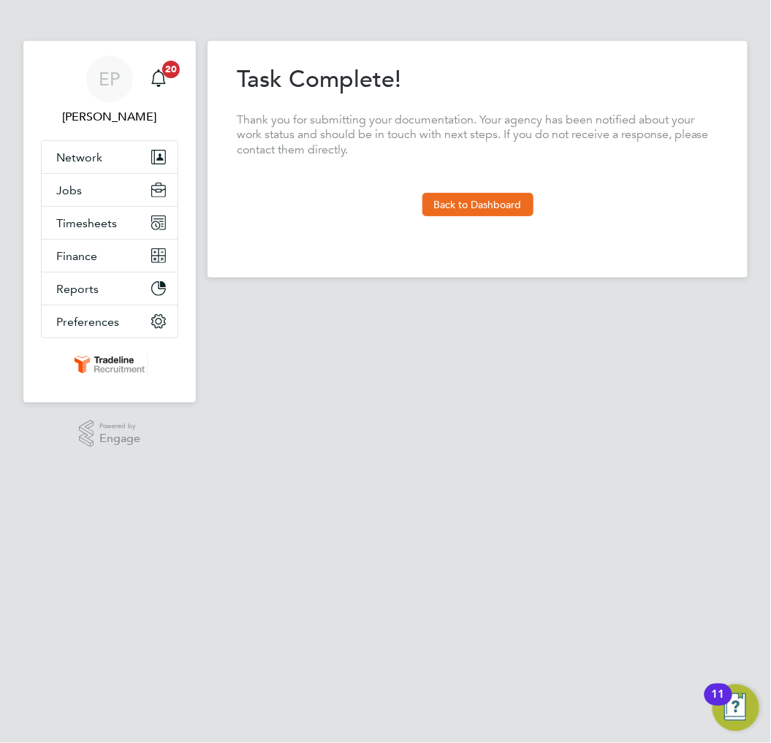
click at [578, 125] on p "Thank you for submitting your documentation. Your agency has been notified abou…" at bounding box center [477, 134] width 481 height 45
click at [511, 106] on section "Task Complete! Thank you for submitting your documentation. Your agency has bee…" at bounding box center [477, 140] width 481 height 152
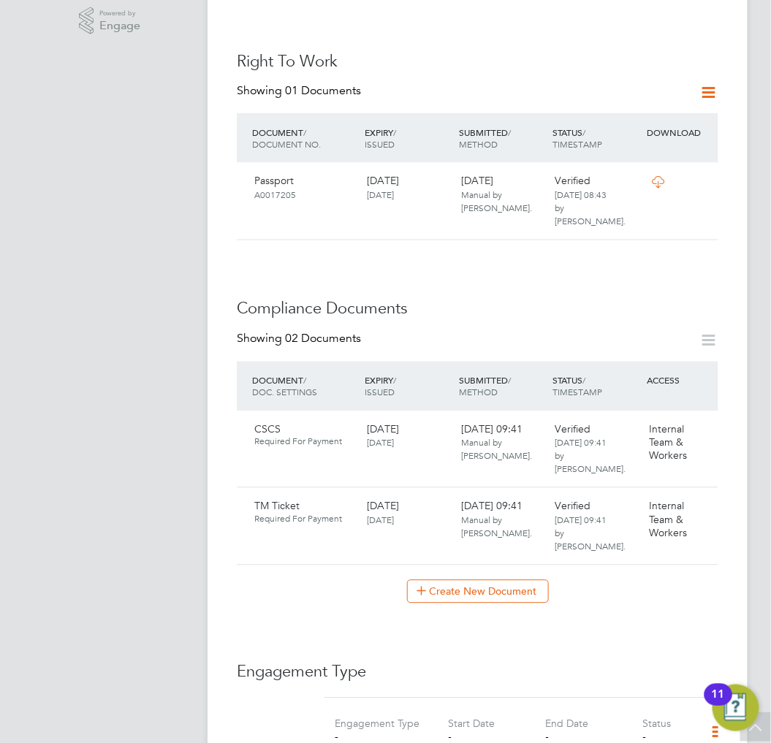
scroll to position [730, 0]
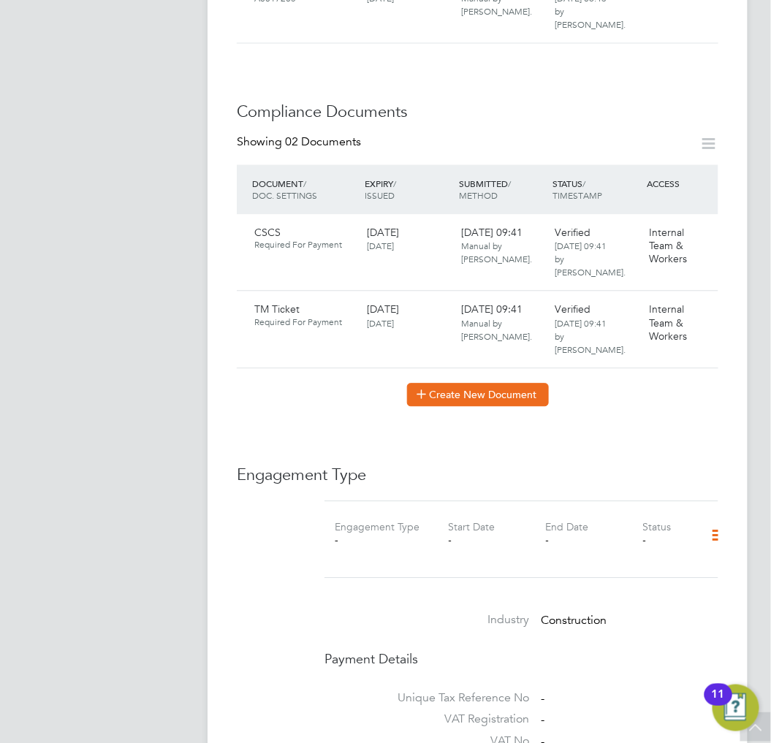
click at [507, 383] on button "Create New Document" at bounding box center [478, 394] width 142 height 23
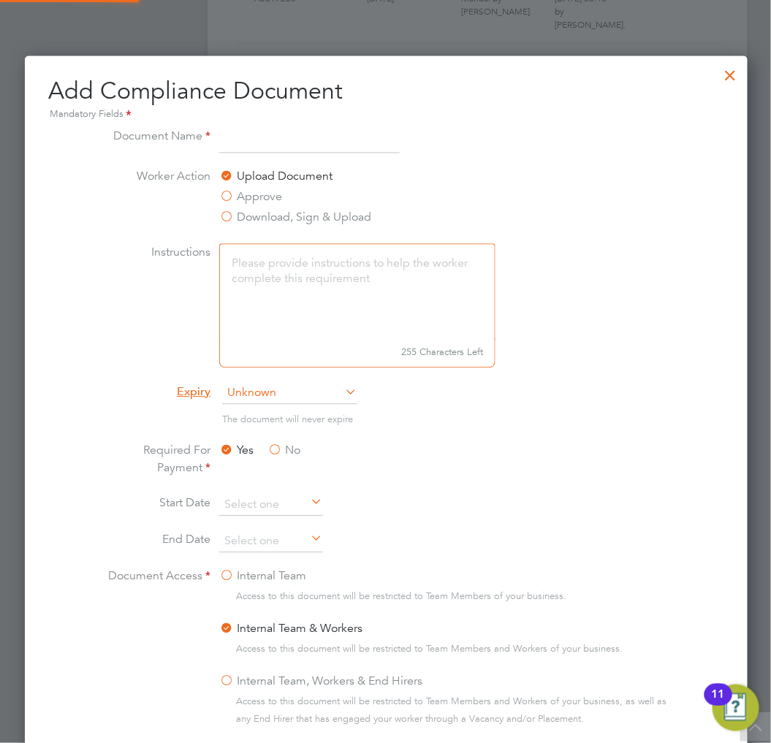
scroll to position [765, 725]
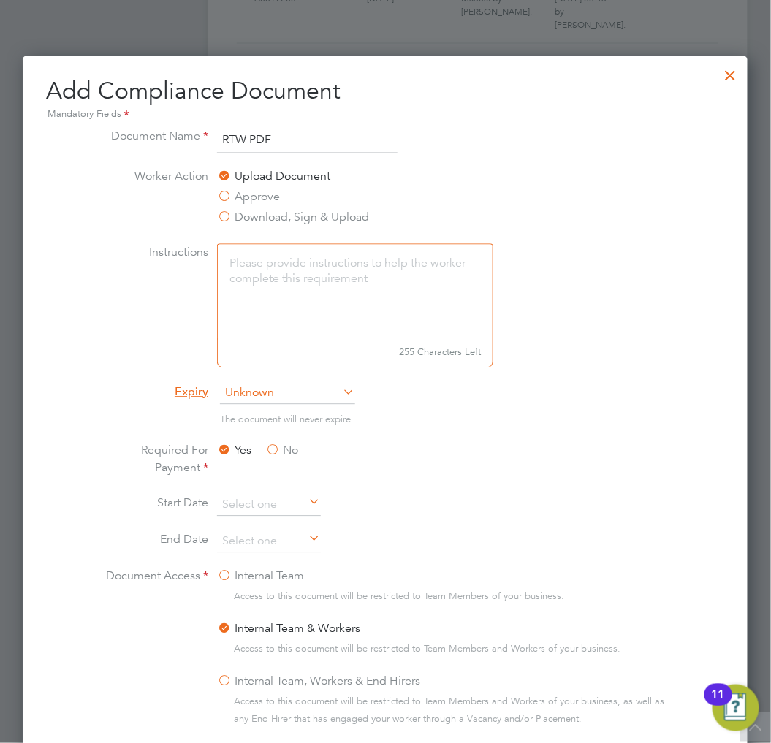
type input "RTW PDF"
click at [300, 400] on span "Unknown" at bounding box center [287, 393] width 135 height 22
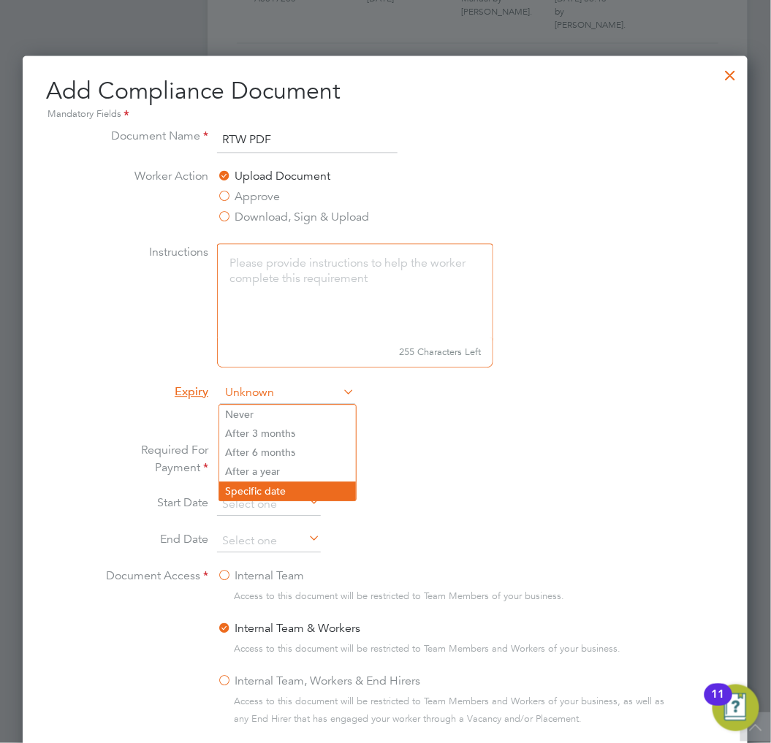
click at [272, 481] on li "Specific date" at bounding box center [287, 490] width 137 height 19
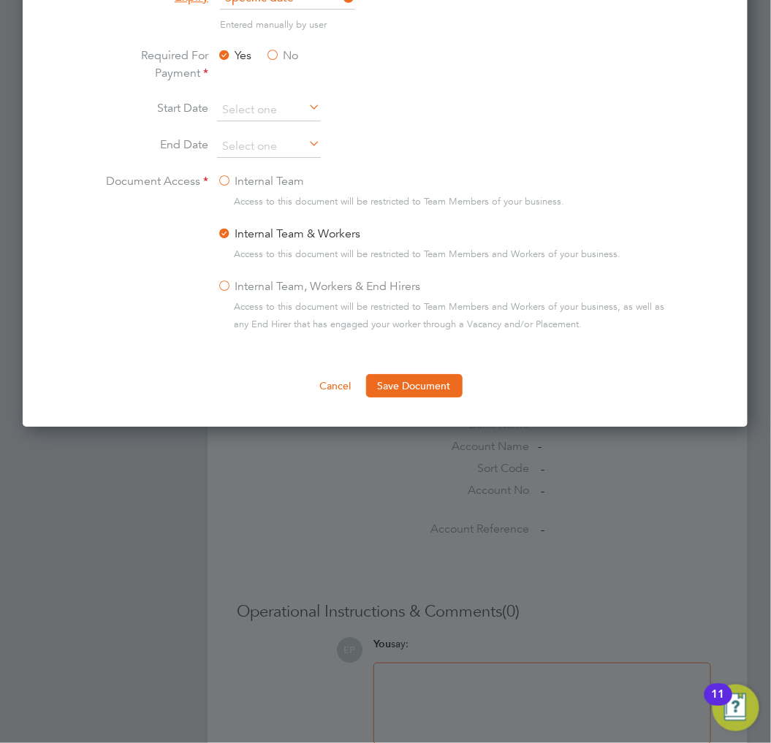
scroll to position [1136, 0]
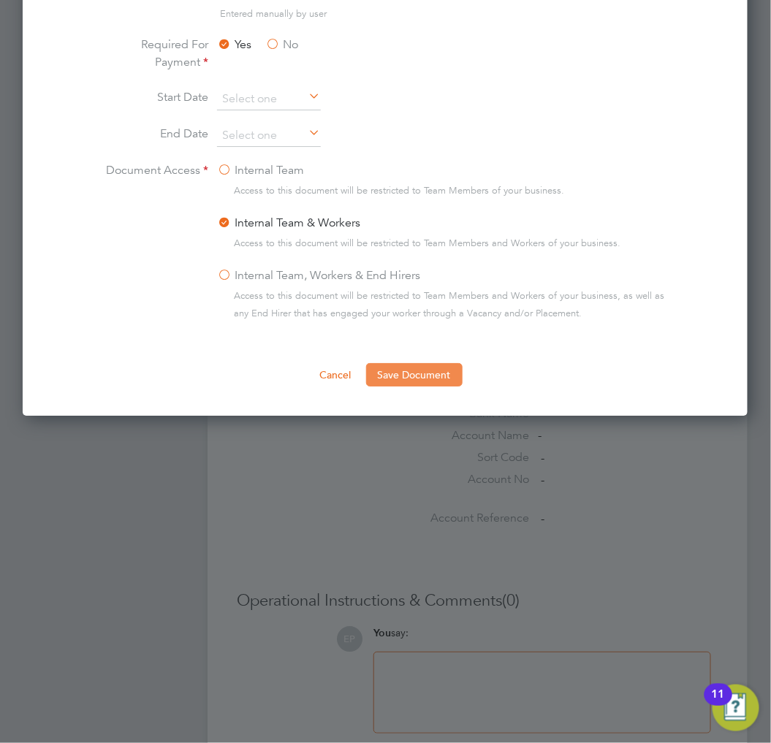
click at [426, 375] on button "Save Document" at bounding box center [414, 374] width 96 height 23
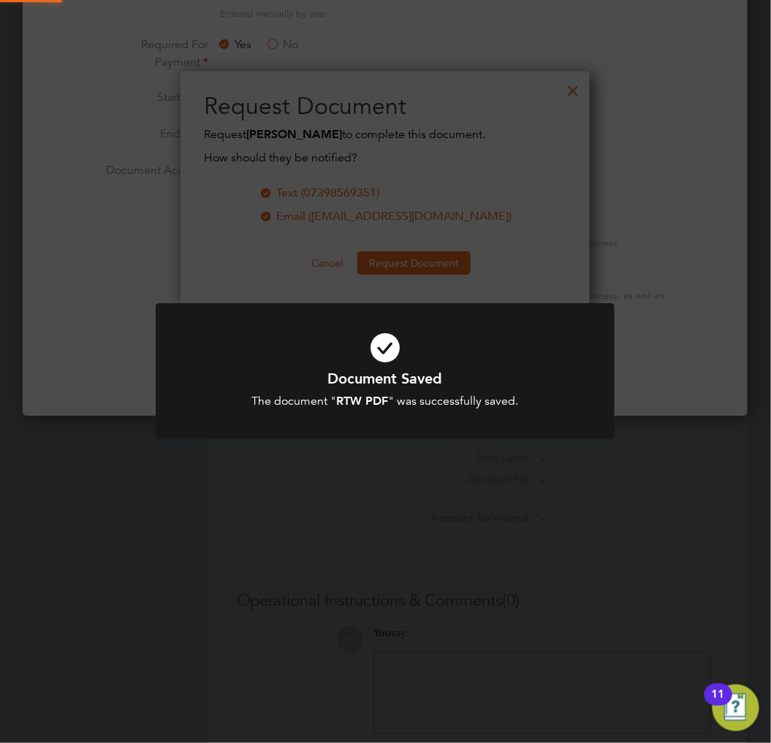
scroll to position [234, 410]
click at [484, 168] on div "Document Saved The document " RTW PDF " was successfully saved. Cancel Okay" at bounding box center [385, 371] width 771 height 743
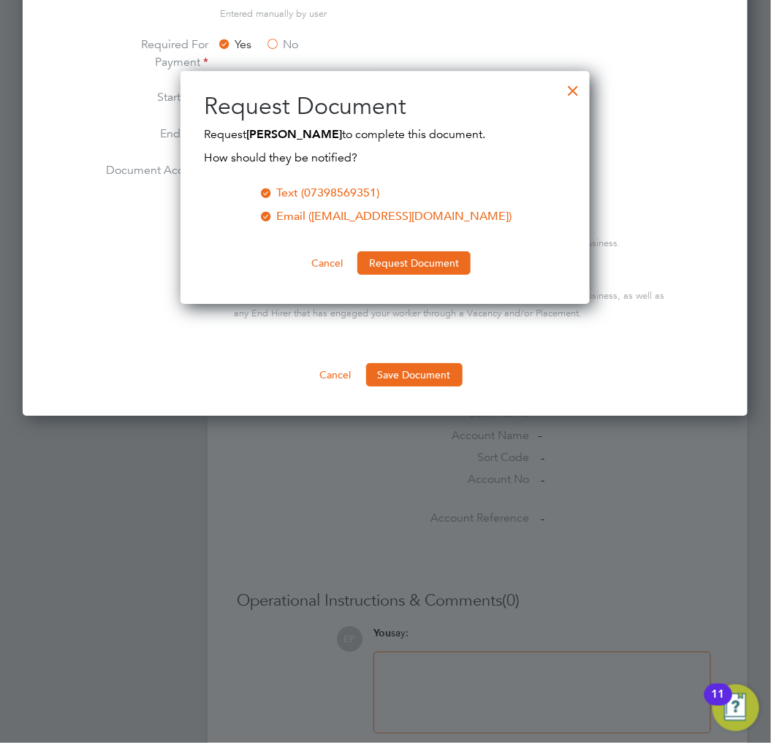
click at [567, 85] on div at bounding box center [572, 87] width 26 height 26
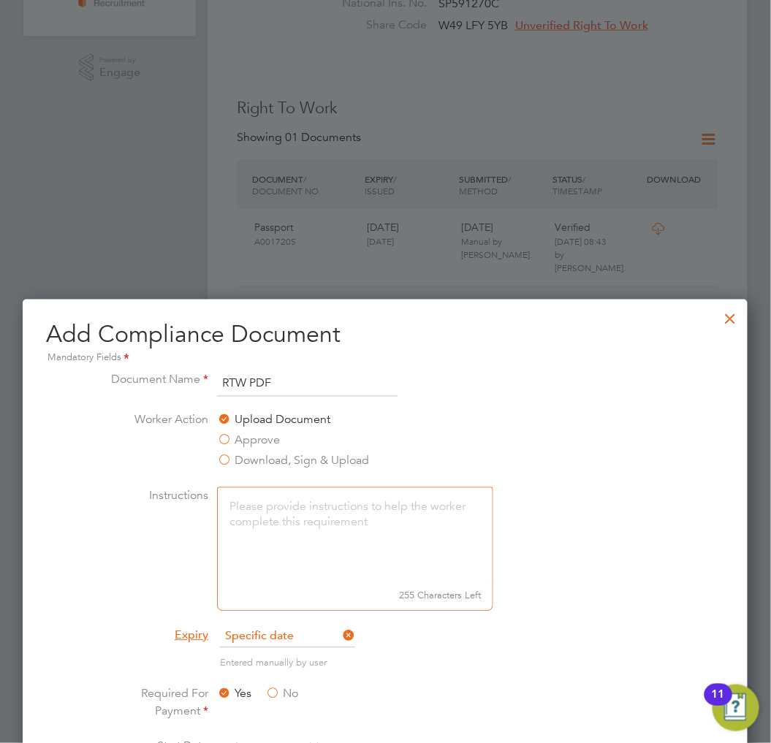
click at [734, 319] on div at bounding box center [730, 315] width 26 height 26
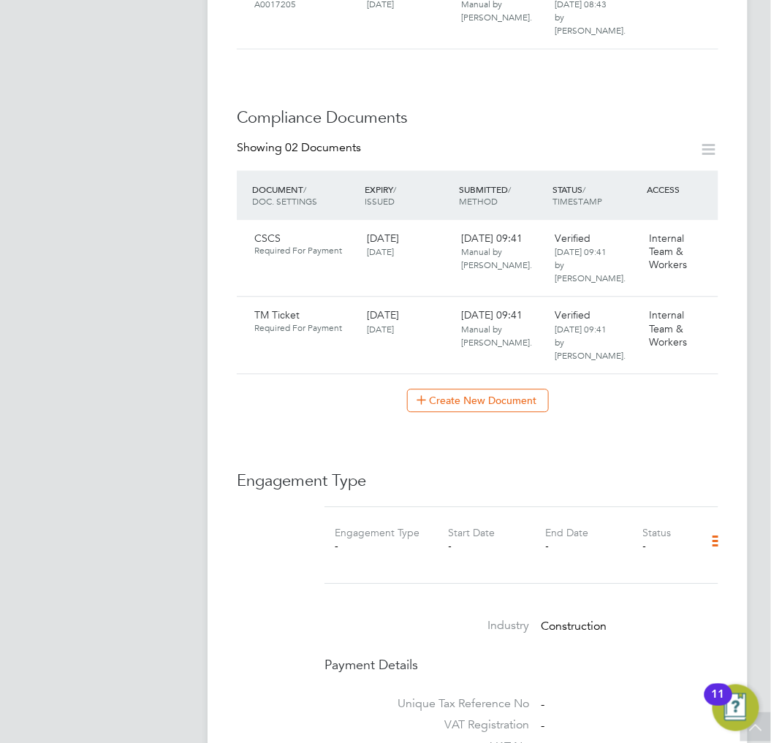
scroll to position [730, 0]
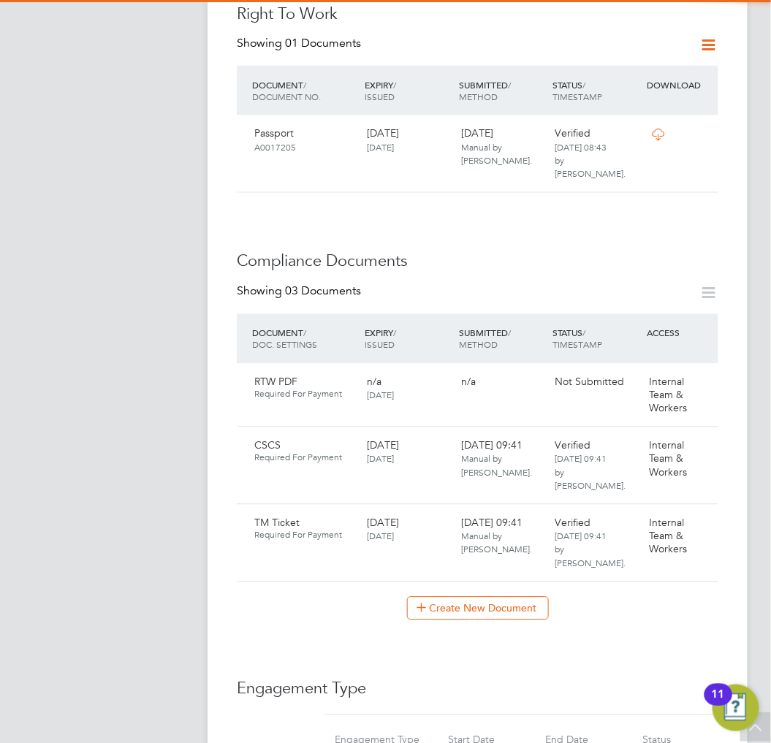
scroll to position [730, 0]
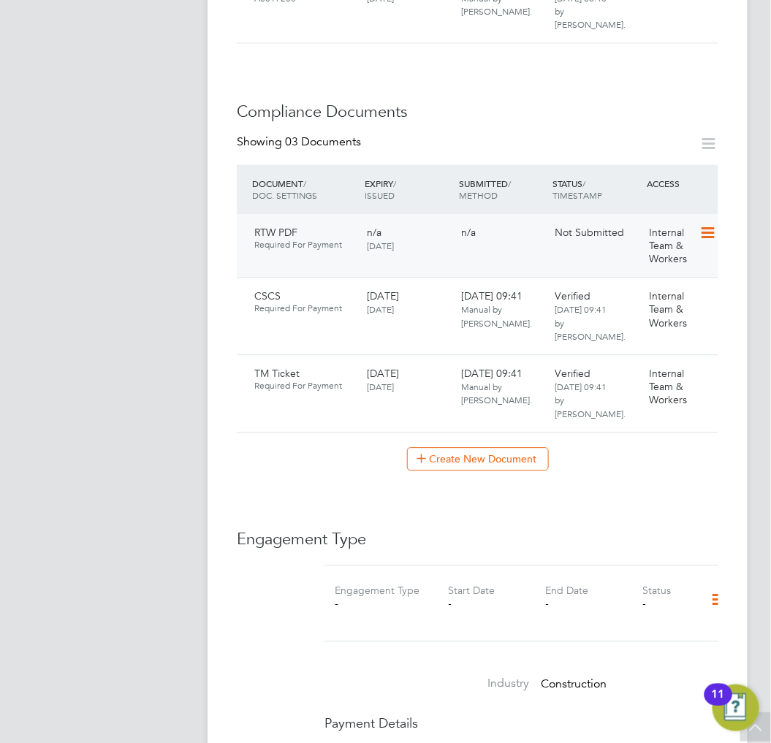
click at [711, 224] on icon at bounding box center [706, 233] width 15 height 18
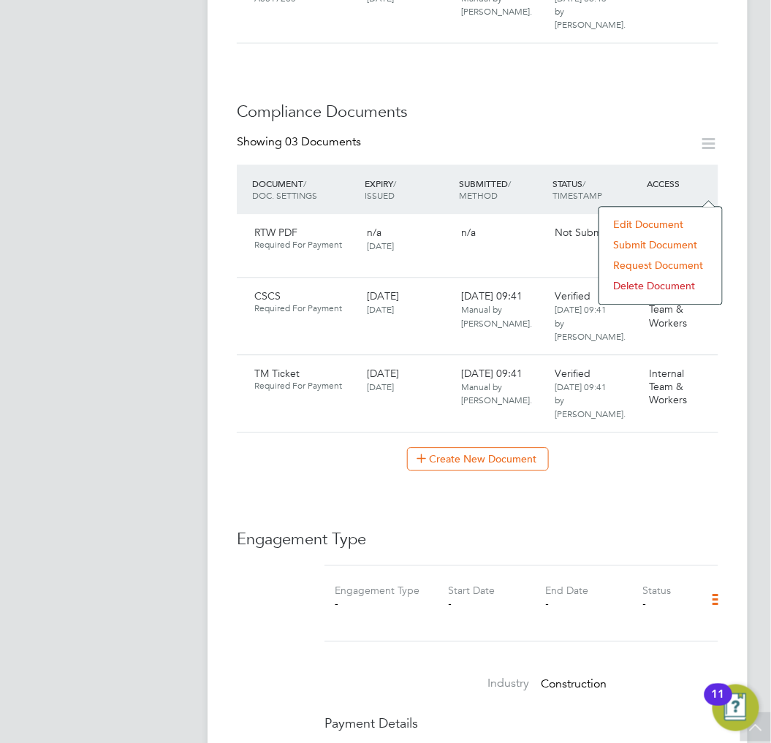
click at [641, 244] on li "Submit Document" at bounding box center [660, 244] width 108 height 20
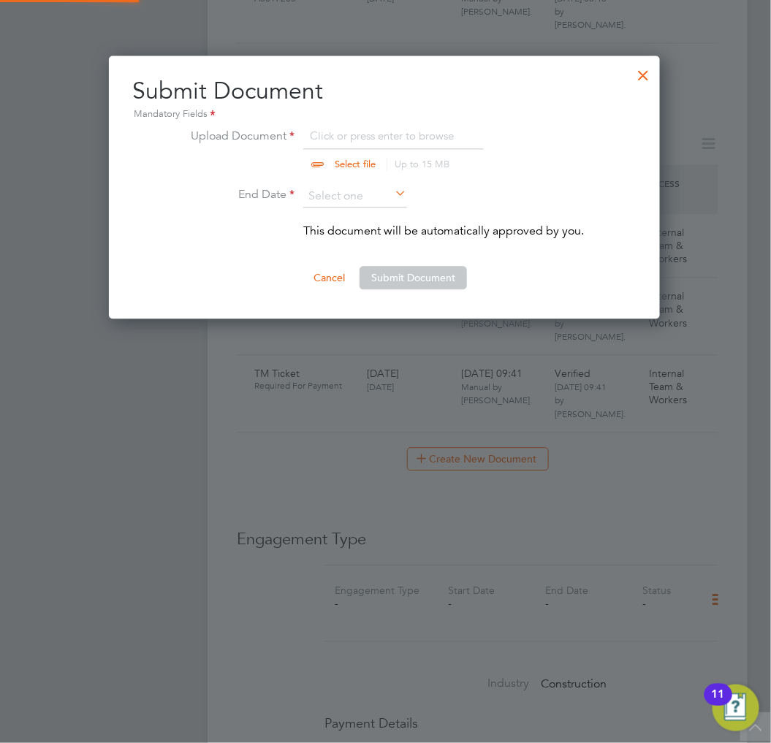
scroll to position [263, 552]
click at [355, 129] on input "file" at bounding box center [368, 149] width 229 height 44
type input "C:\fakepath\right_to_work_check.pdf"
click at [384, 199] on input at bounding box center [355, 197] width 104 height 22
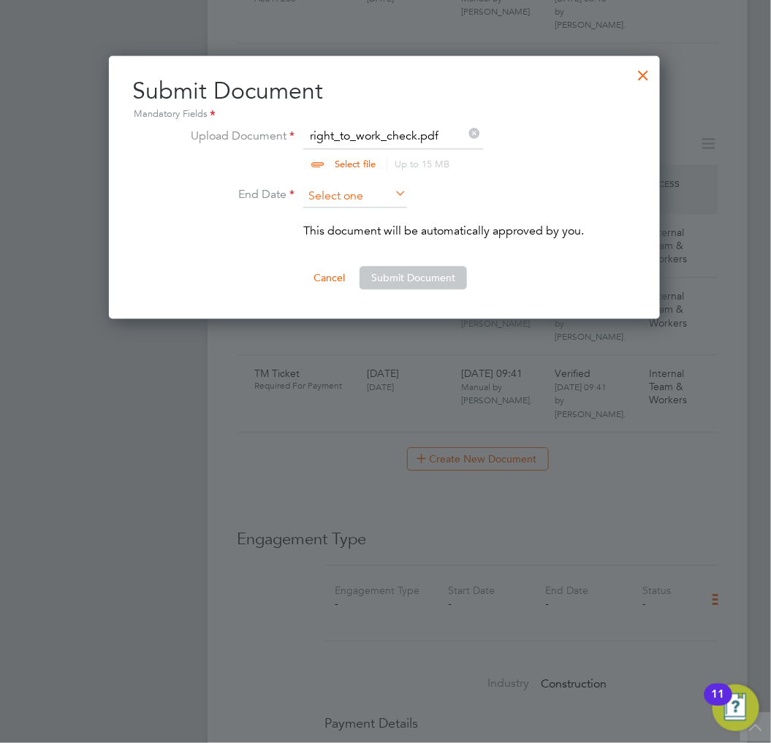
scroll to position [438, 0]
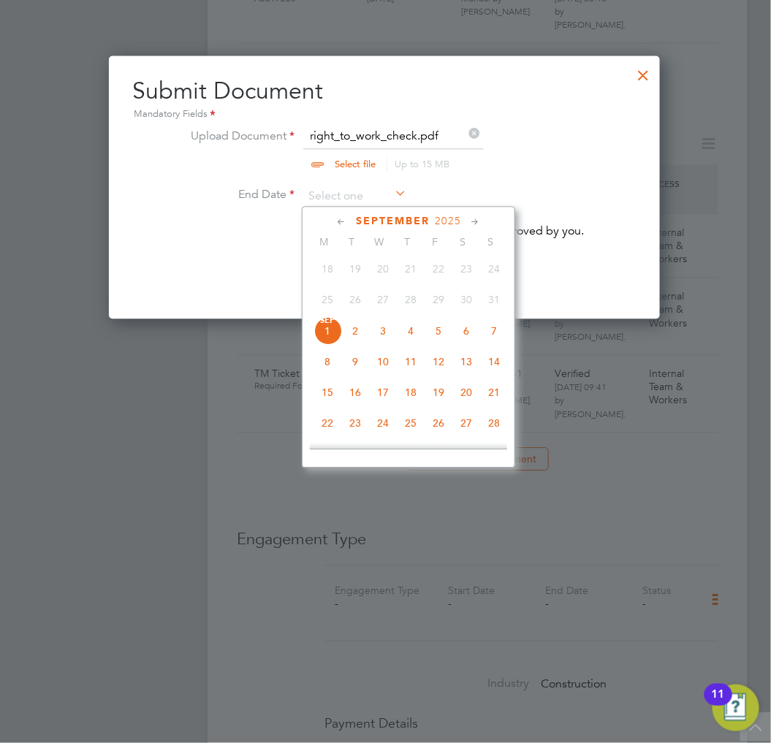
click at [448, 216] on span "2025" at bounding box center [448, 221] width 26 height 12
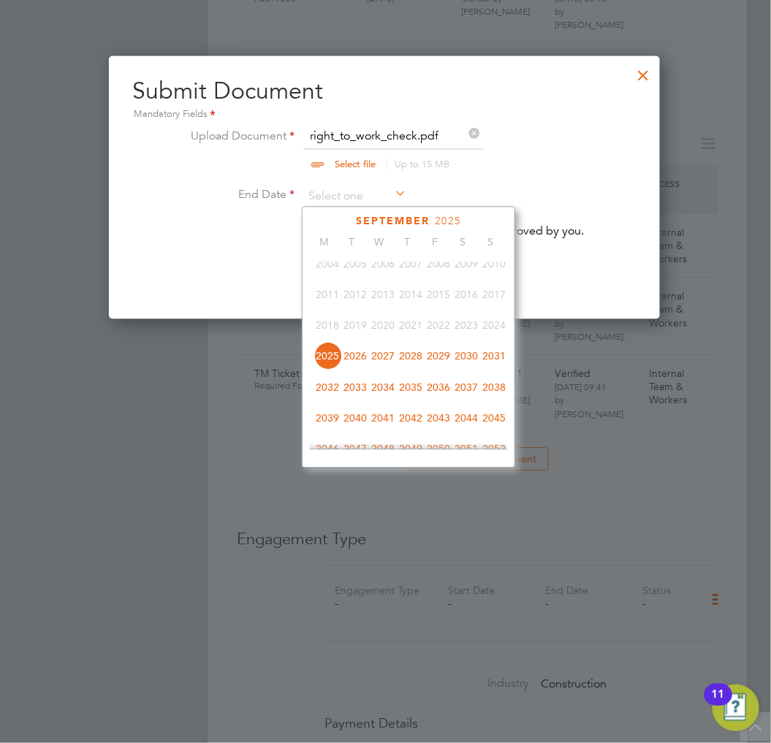
click at [359, 359] on span "2026" at bounding box center [355, 355] width 28 height 28
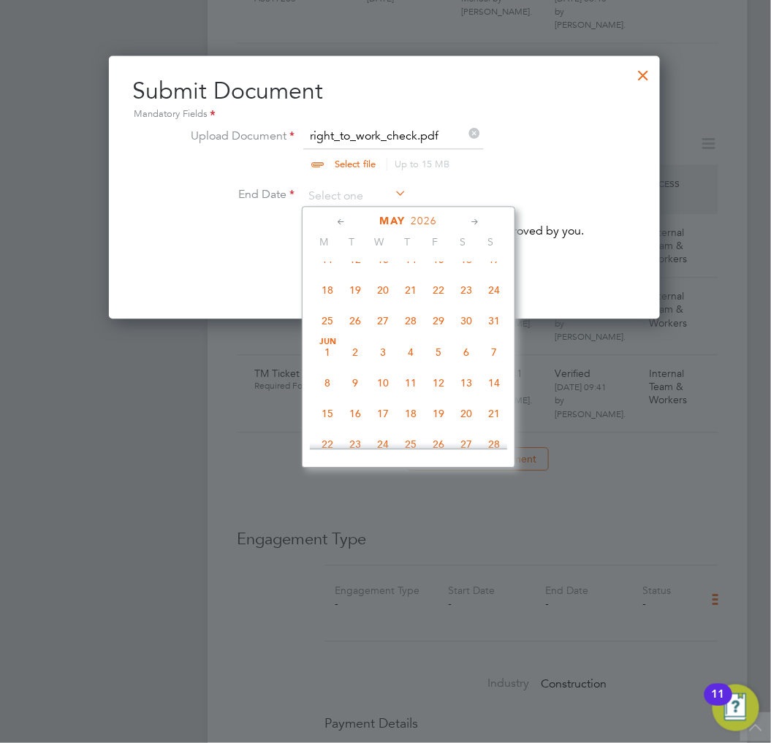
scroll to position [150, 0]
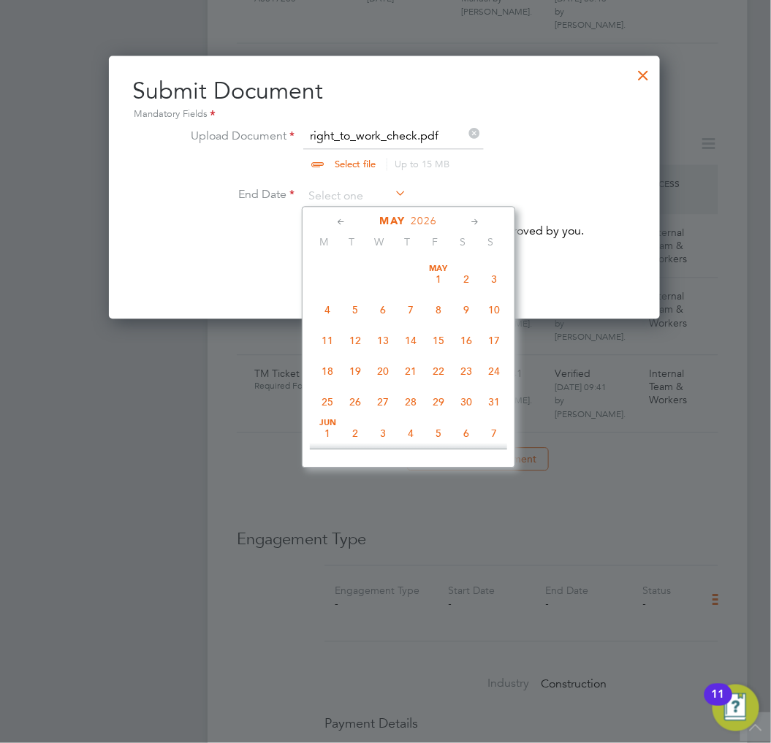
click at [407, 370] on span "21" at bounding box center [411, 371] width 28 height 28
type input "[DATE]"
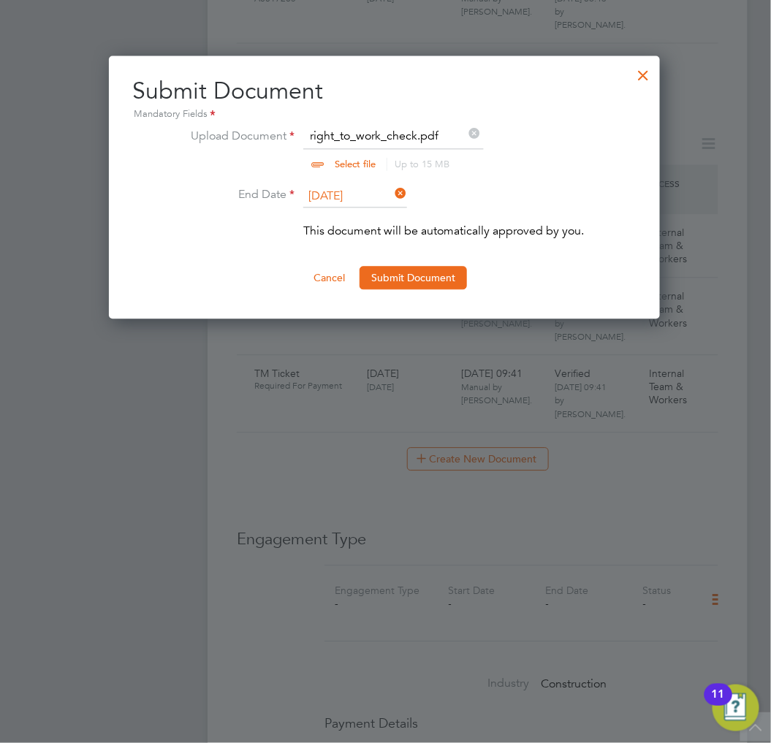
click at [435, 261] on ng-form "Upload Document right_to_work_check.pdf Select file Up to 15 MB Drop your file …" at bounding box center [384, 208] width 504 height 162
click at [427, 272] on button "Submit Document" at bounding box center [412, 277] width 107 height 23
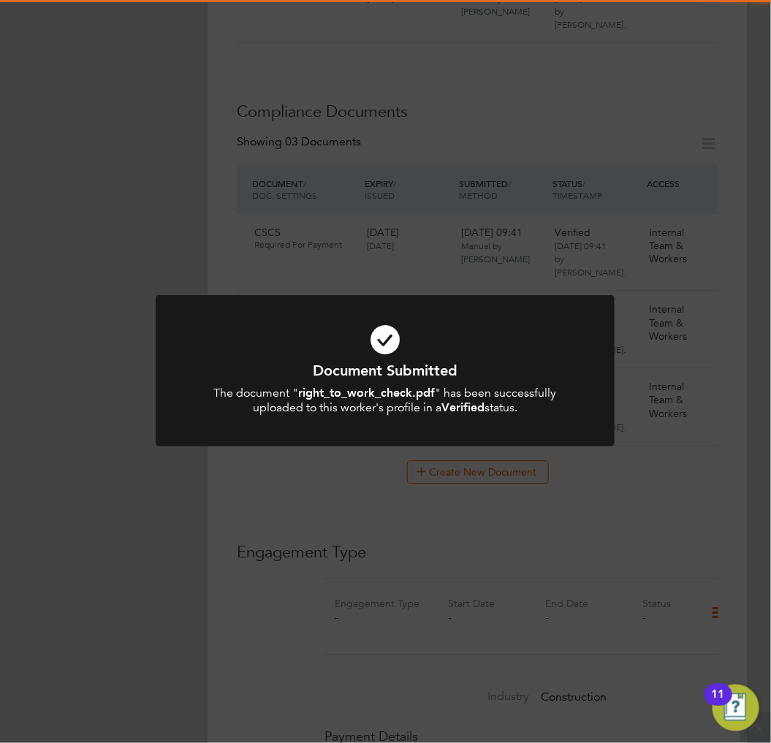
click at [429, 313] on icon at bounding box center [385, 339] width 380 height 57
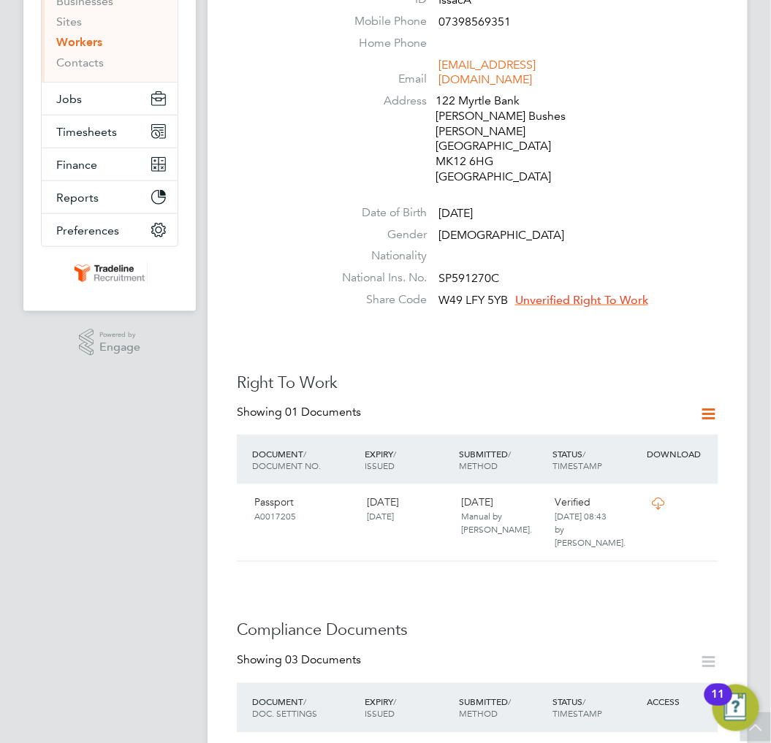
scroll to position [162, 0]
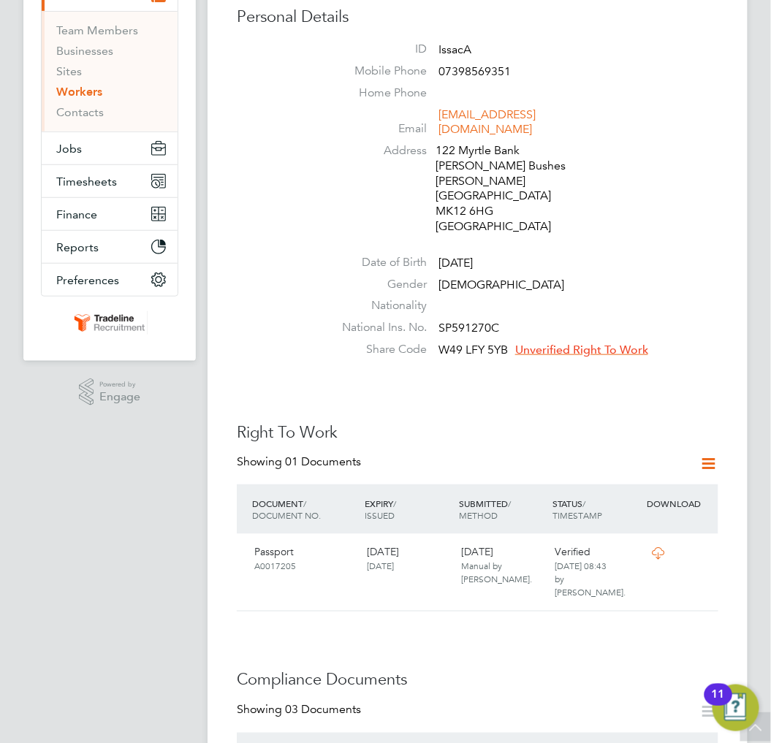
click at [609, 343] on span "Unverified Right To Work" at bounding box center [581, 350] width 133 height 15
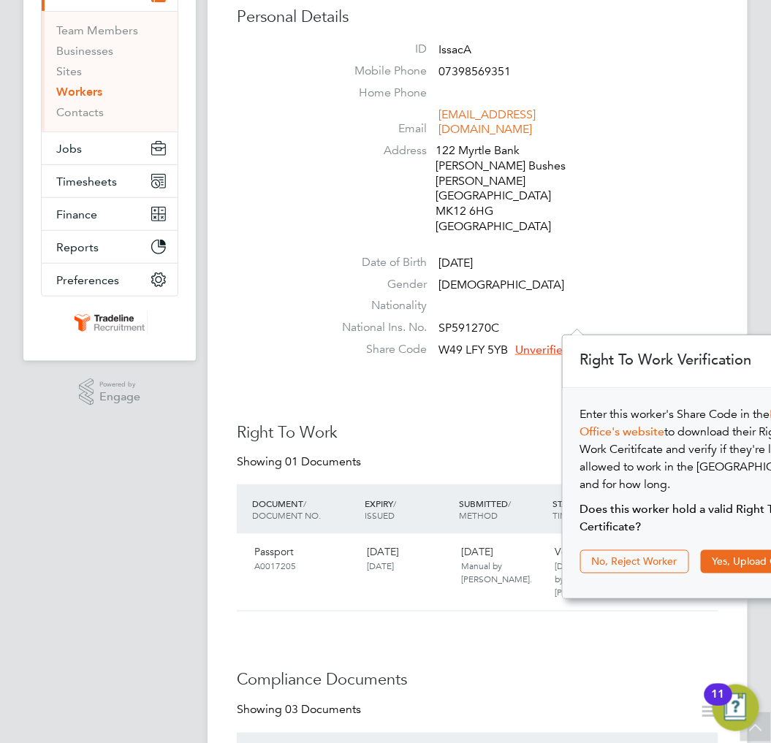
scroll to position [15, 133]
click at [738, 550] on button "Yes, Upload Certificate" at bounding box center [764, 561] width 129 height 23
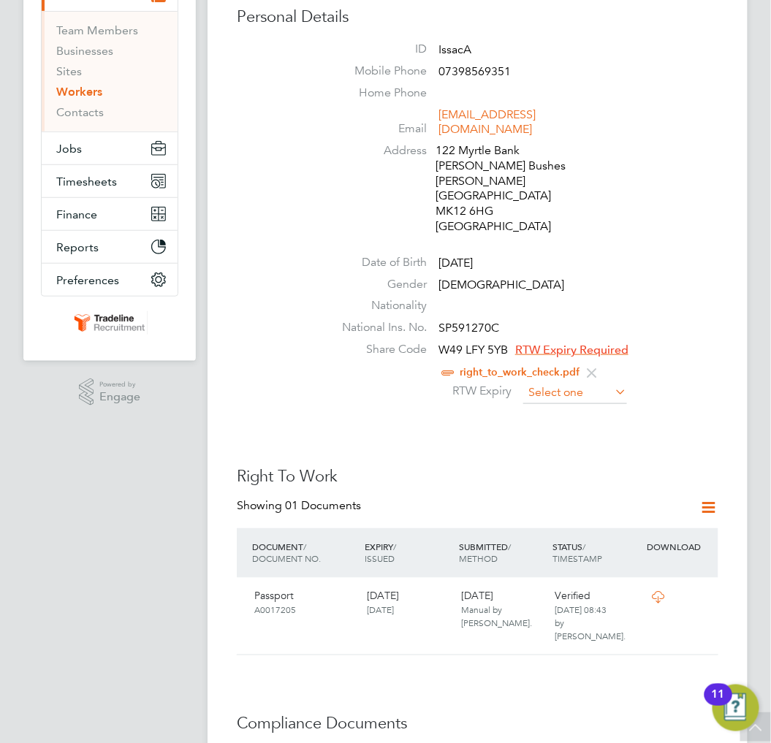
click at [607, 382] on input at bounding box center [575, 393] width 104 height 22
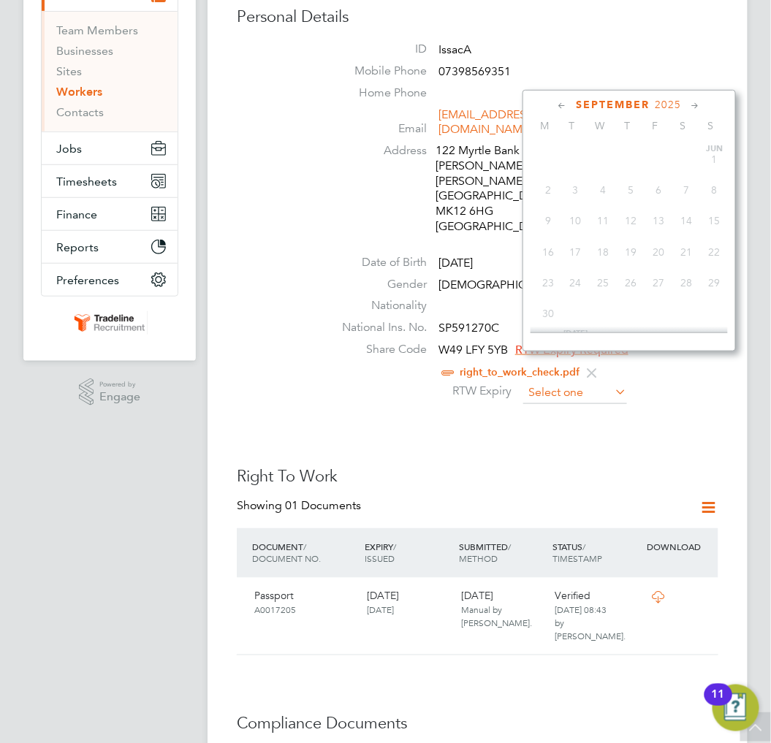
scroll to position [438, 0]
click at [675, 105] on span "2025" at bounding box center [668, 105] width 26 height 12
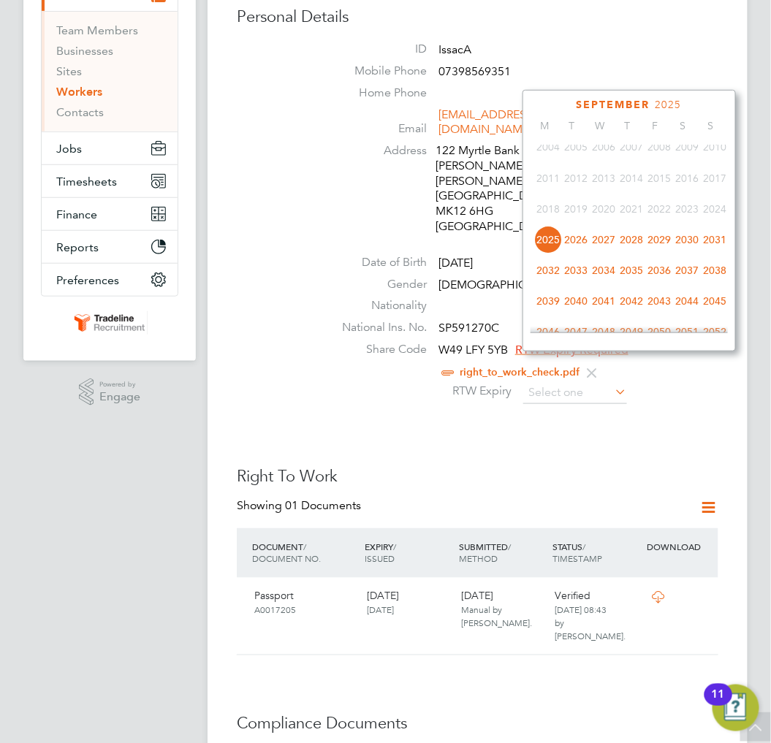
click at [578, 244] on span "2026" at bounding box center [576, 240] width 28 height 28
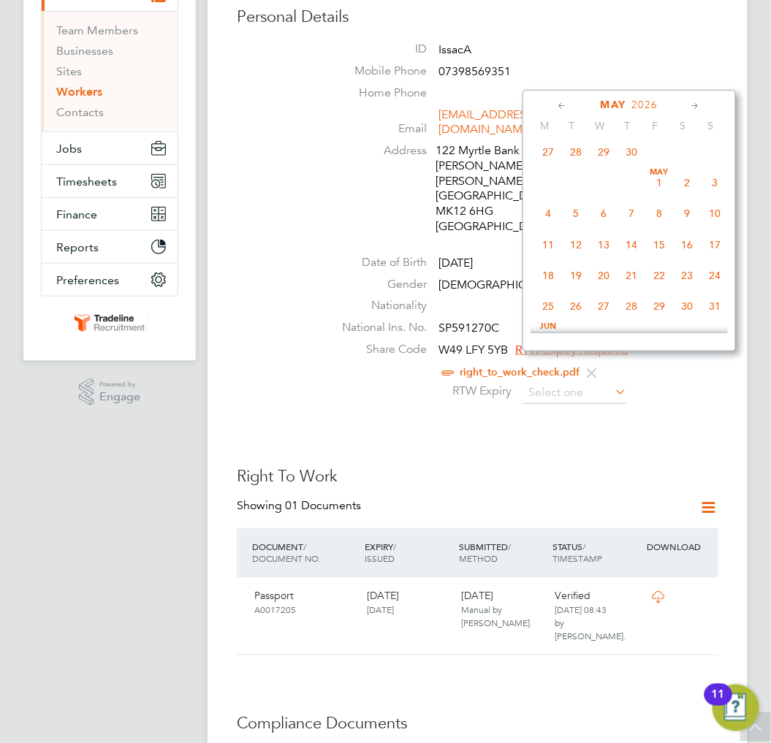
scroll to position [344, 0]
click at [630, 253] on span "21" at bounding box center [631, 247] width 28 height 28
type input "[DATE]"
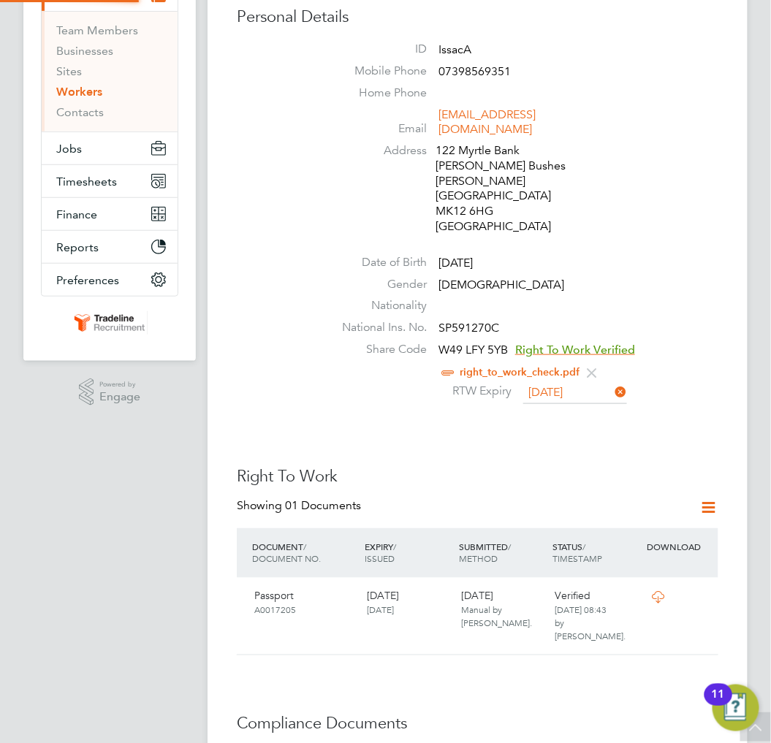
scroll to position [15, 119]
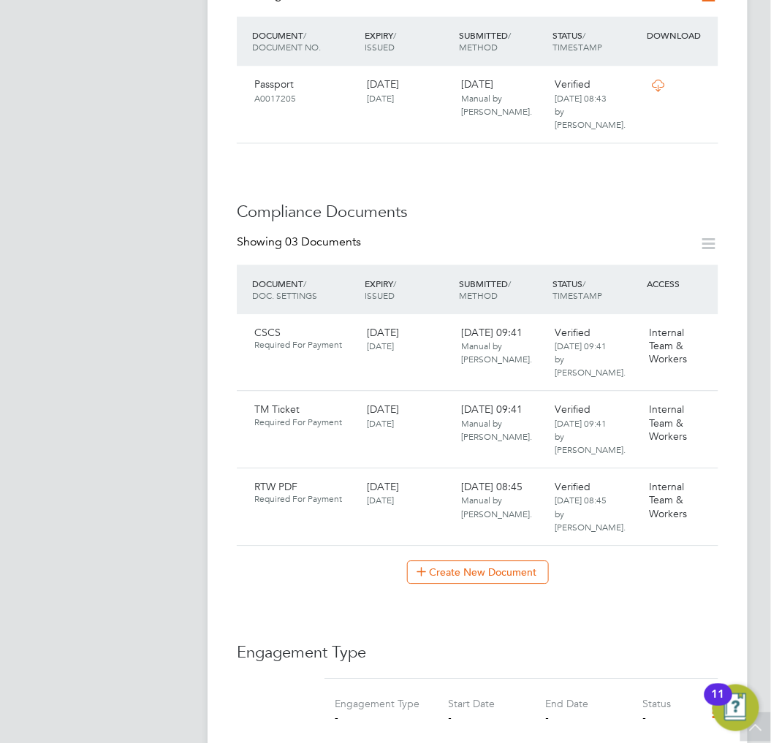
scroll to position [892, 0]
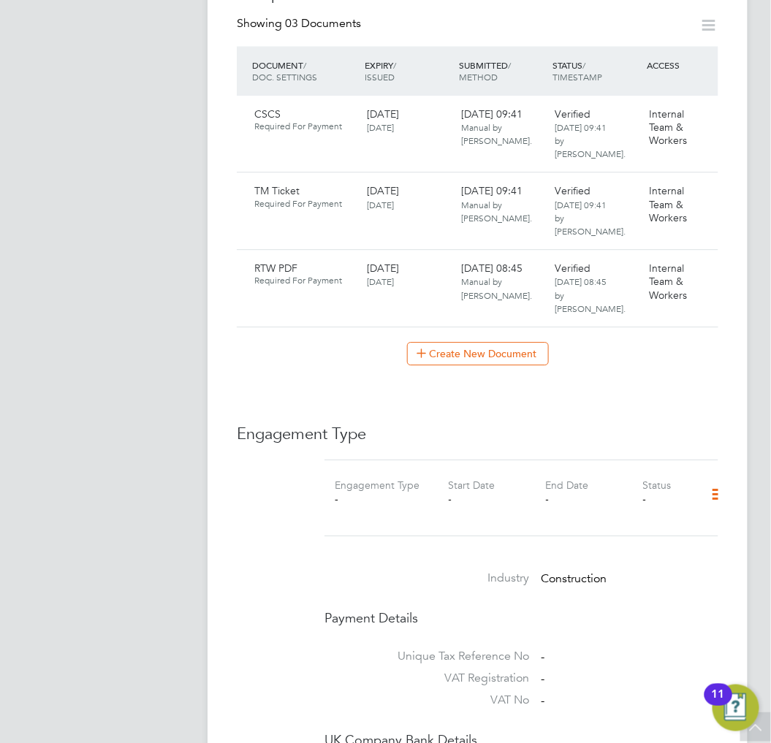
click at [714, 478] on icon at bounding box center [719, 495] width 26 height 34
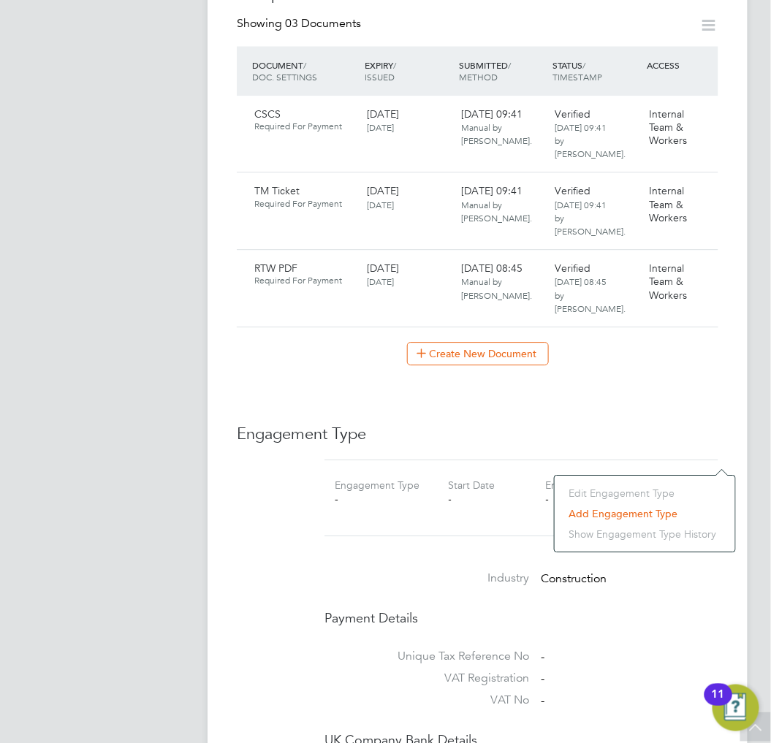
click at [611, 509] on li "Add Engagement Type" at bounding box center [645, 513] width 166 height 20
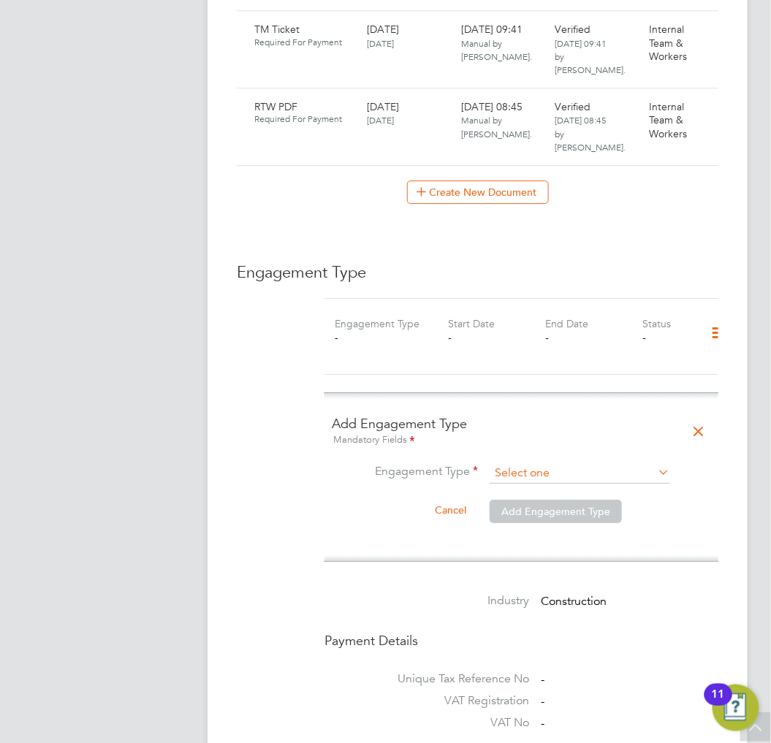
scroll to position [1055, 0]
click at [543, 462] on input at bounding box center [579, 472] width 180 height 20
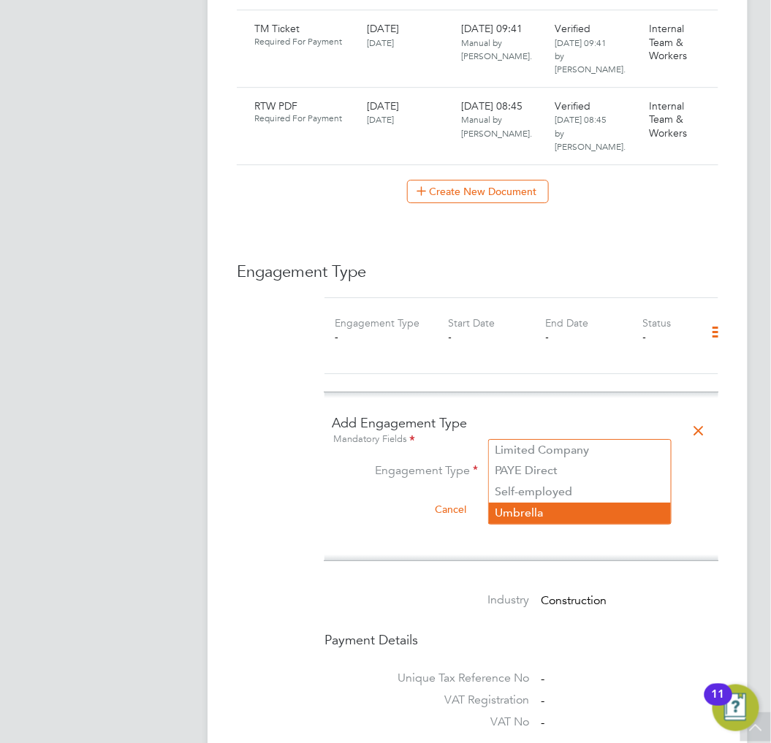
click at [524, 512] on li "Umbrella" at bounding box center [580, 512] width 182 height 21
type input "Umbrella"
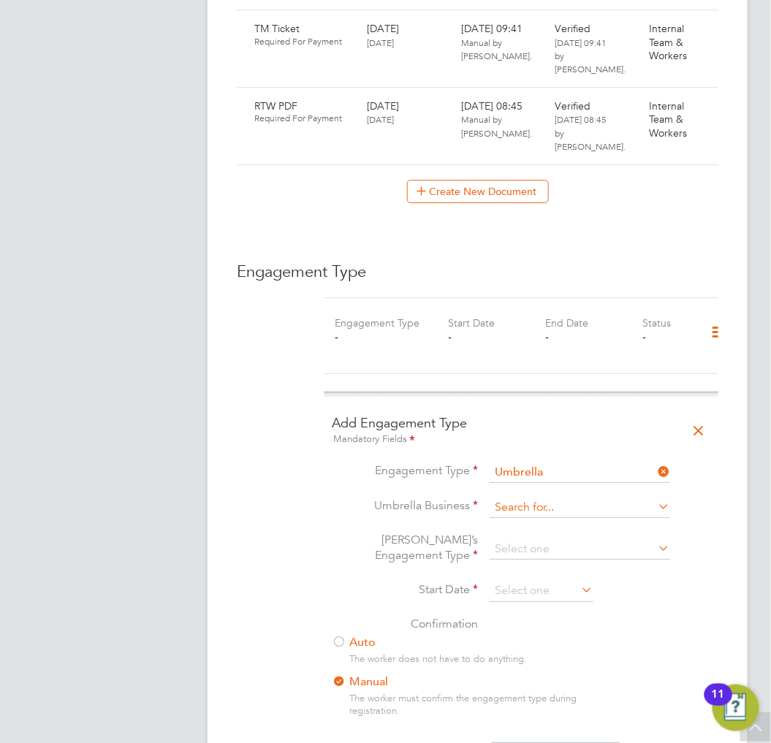
click at [532, 497] on input at bounding box center [579, 507] width 180 height 20
click at [559, 480] on li "Crest Plus Operations Limited" at bounding box center [580, 485] width 182 height 21
type input "Crest Plus Operations Limited"
click at [555, 539] on input at bounding box center [579, 549] width 180 height 20
click at [545, 608] on li "PAYE Umbrella" at bounding box center [580, 610] width 182 height 21
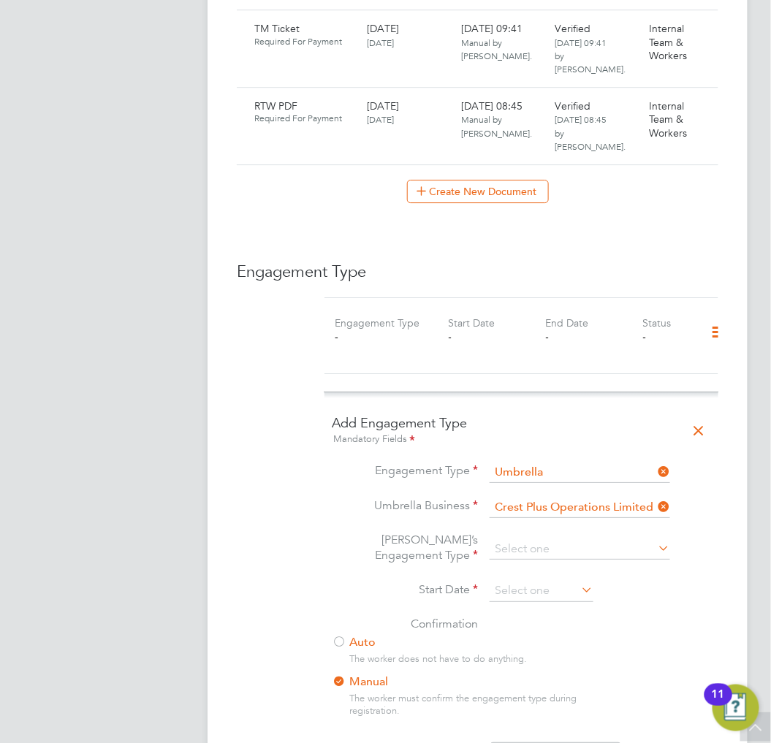
type input "PAYE Umbrella"
click at [557, 580] on input at bounding box center [541, 591] width 104 height 22
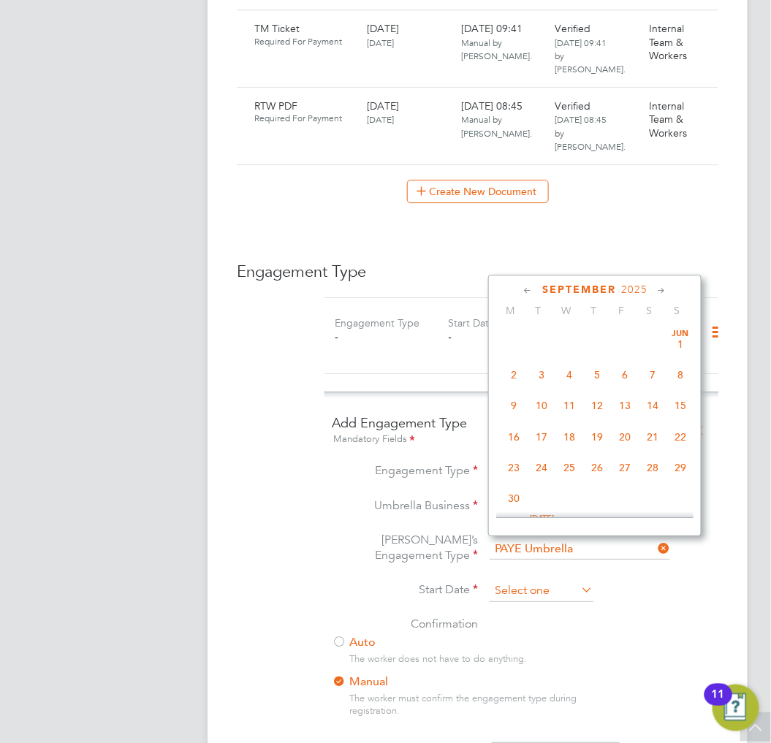
scroll to position [438, 0]
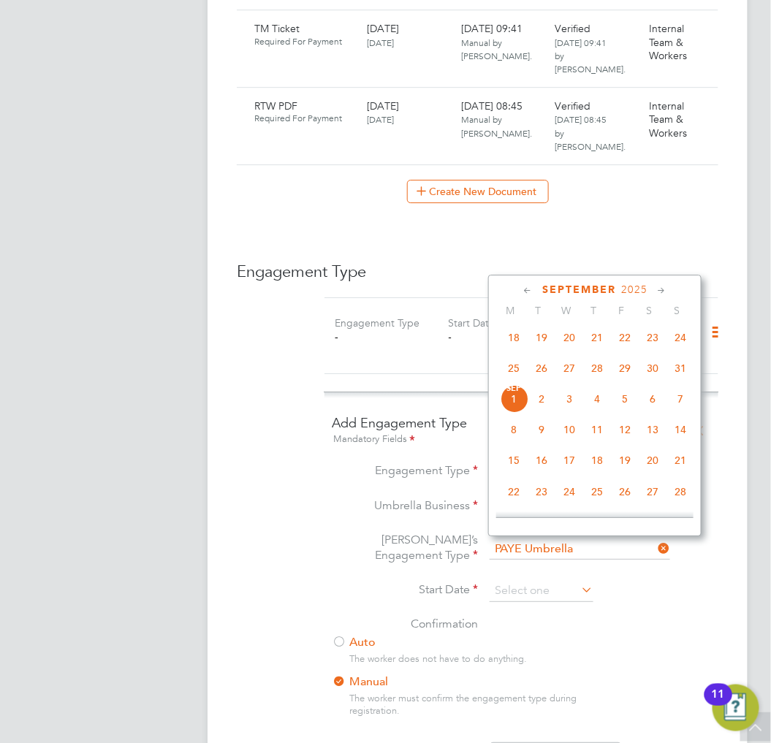
click at [522, 374] on span "25" at bounding box center [514, 368] width 28 height 28
type input "[DATE]"
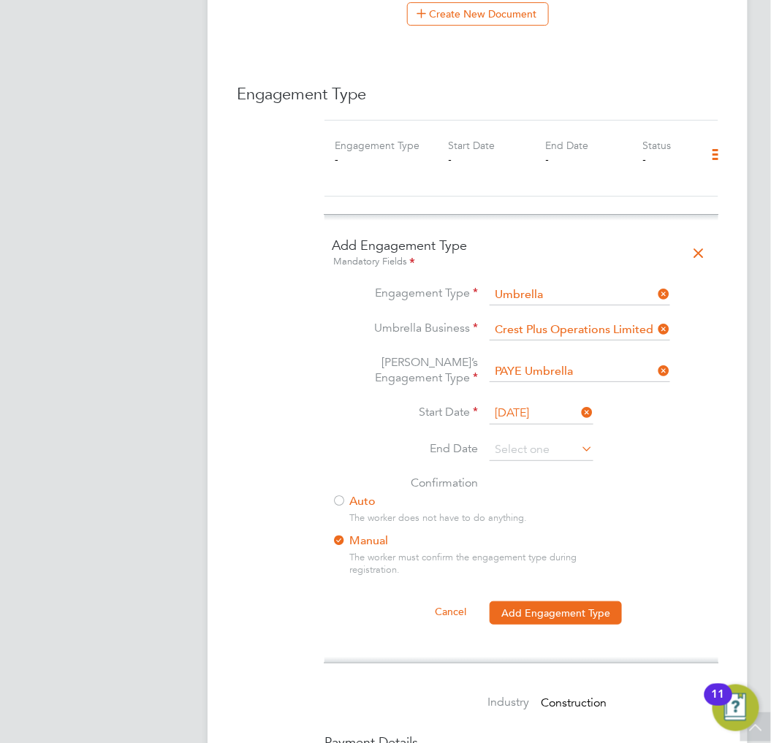
scroll to position [1298, 0]
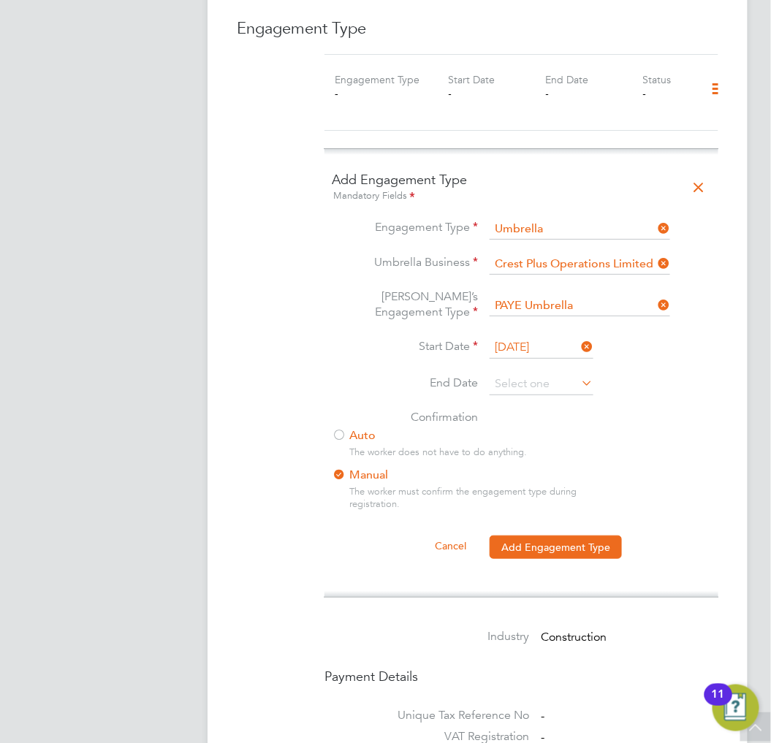
click at [341, 429] on div at bounding box center [339, 436] width 15 height 15
click at [557, 535] on button "Add Engagement Type" at bounding box center [555, 546] width 132 height 23
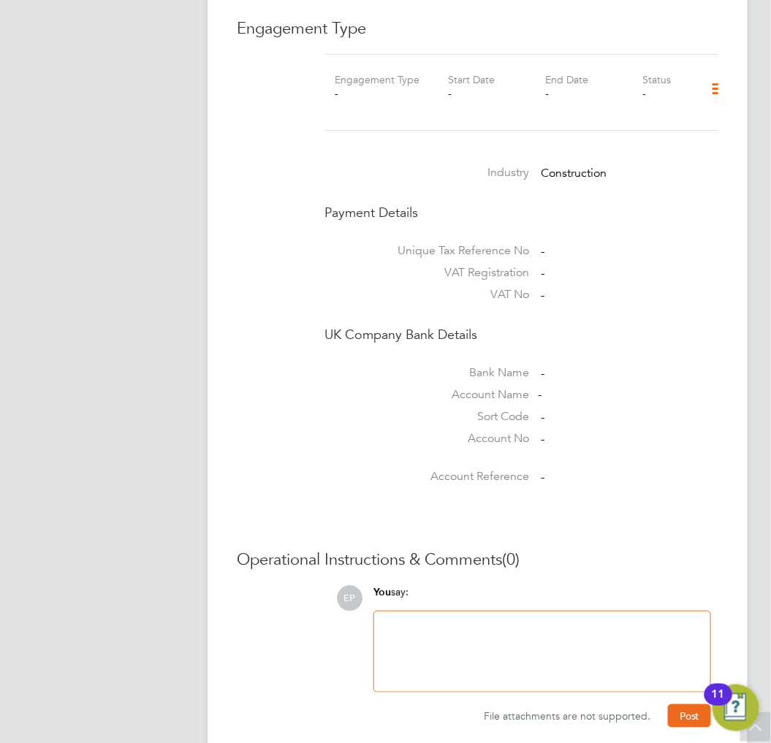
drag, startPoint x: 331, startPoint y: 78, endPoint x: 348, endPoint y: 70, distance: 19.3
click at [331, 78] on div "Engagement Type - Start Date - End Date - Status -" at bounding box center [521, 92] width 394 height 77
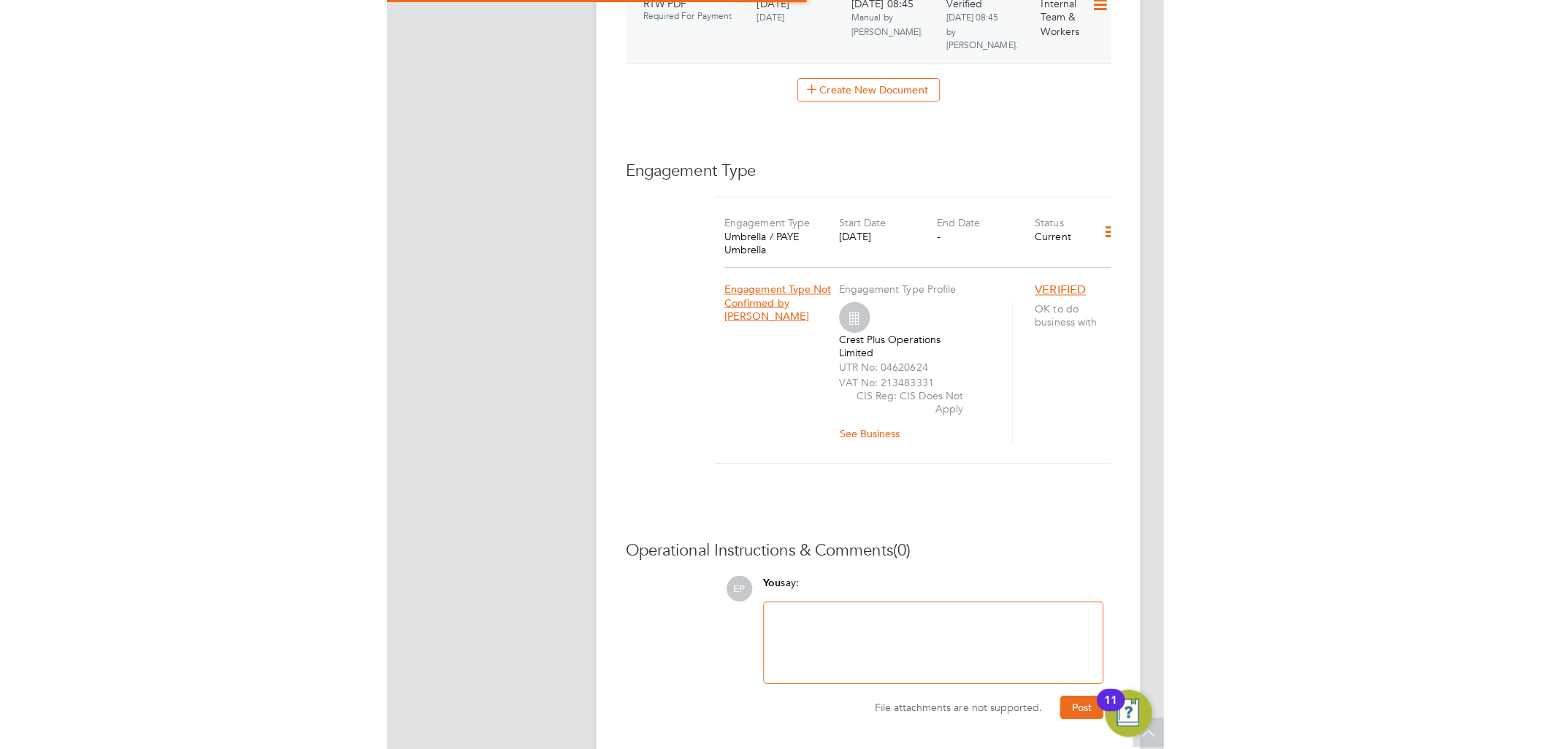
scroll to position [1047, 0]
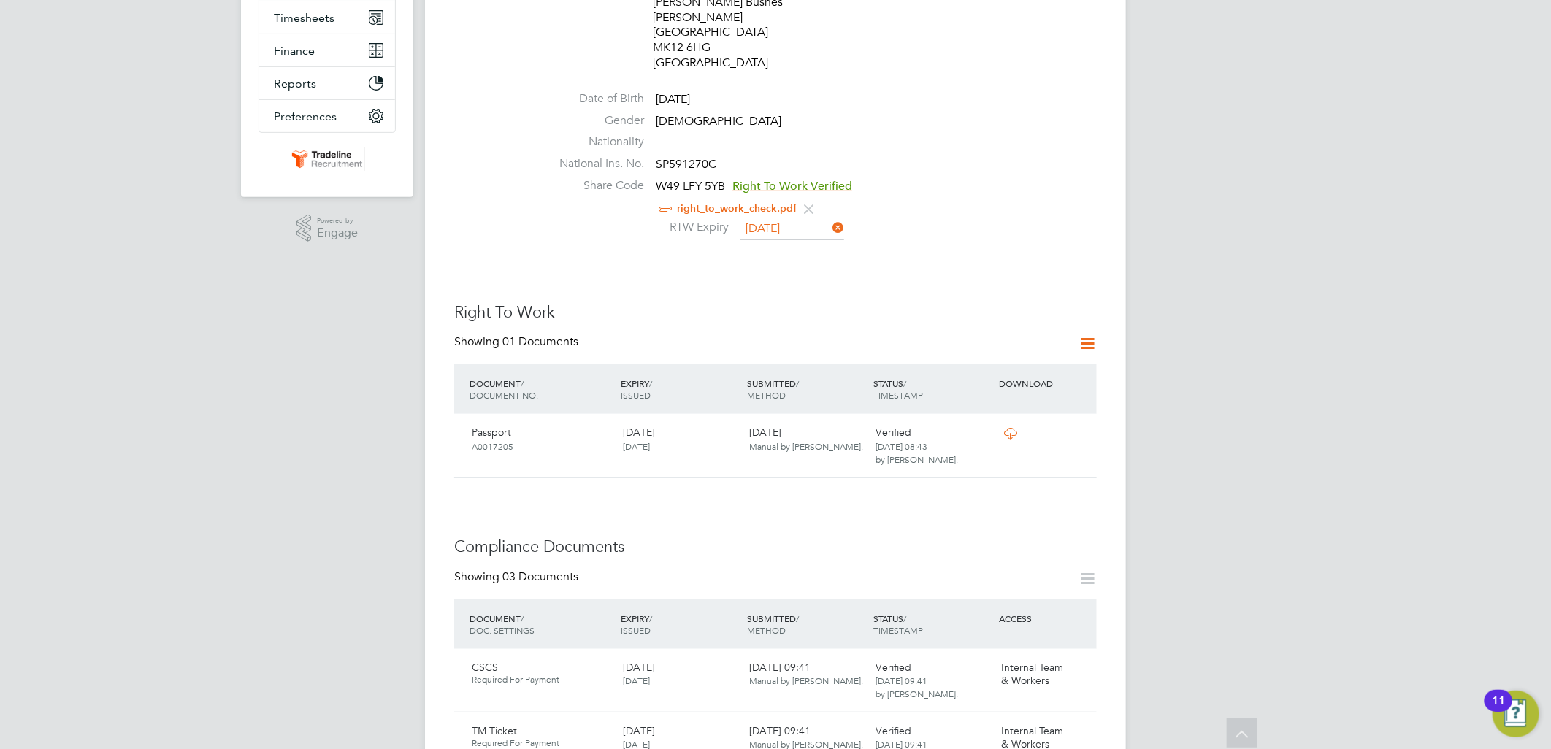
scroll to position [162, 0]
